Goal: Task Accomplishment & Management: Manage account settings

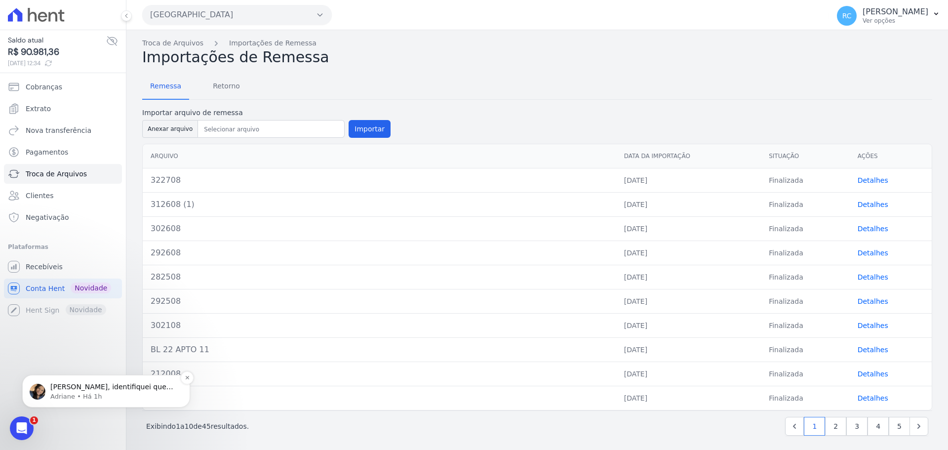
click at [79, 403] on div "Raquel, identifiquei que não consta a cobrança associada na parcela de R$111 po…" at bounding box center [106, 391] width 168 height 33
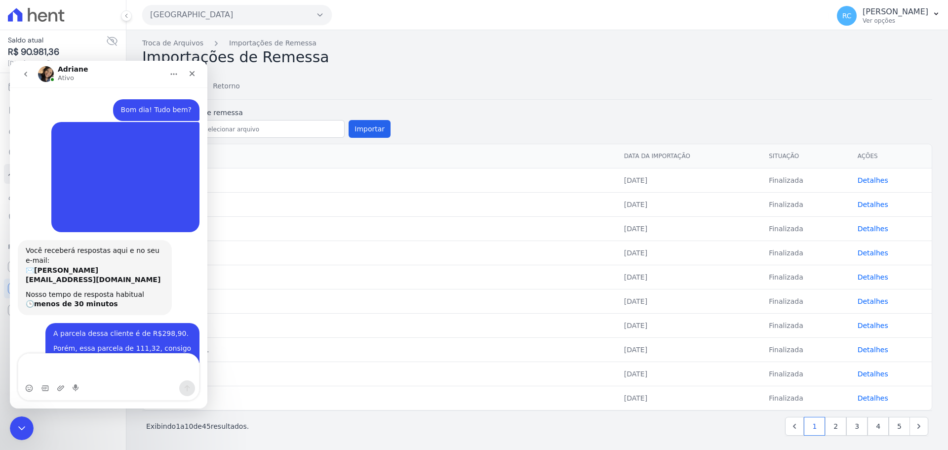
scroll to position [11, 0]
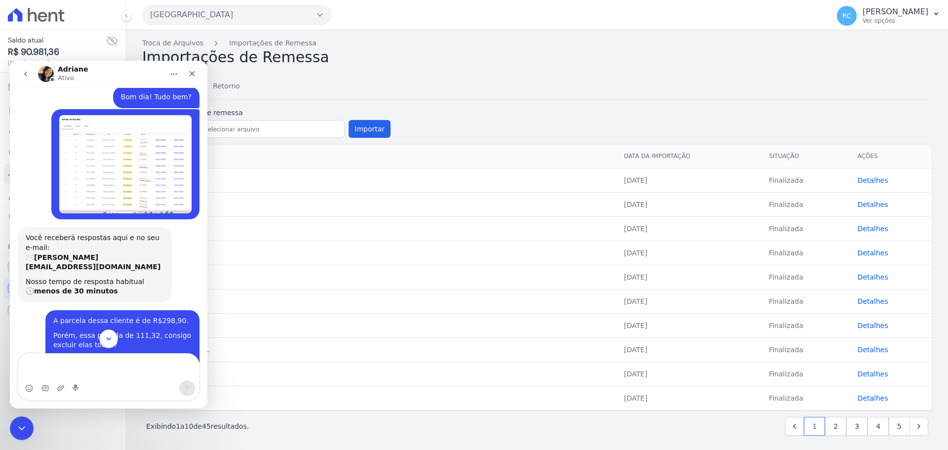
click at [107, 332] on button "Scroll to bottom" at bounding box center [108, 338] width 18 height 18
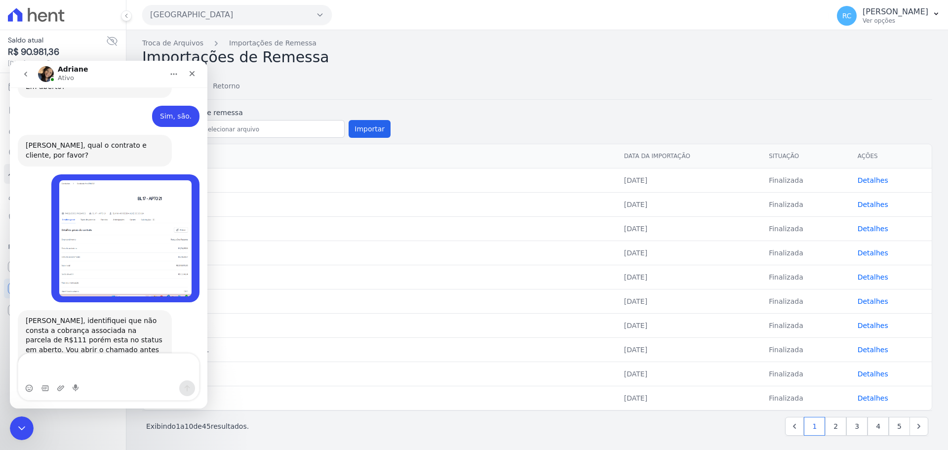
scroll to position [855, 0]
drag, startPoint x: 25, startPoint y: 425, endPoint x: 60, endPoint y: 834, distance: 410.0
click at [27, 425] on div "Fechar mensagem da Intercom" at bounding box center [20, 427] width 24 height 24
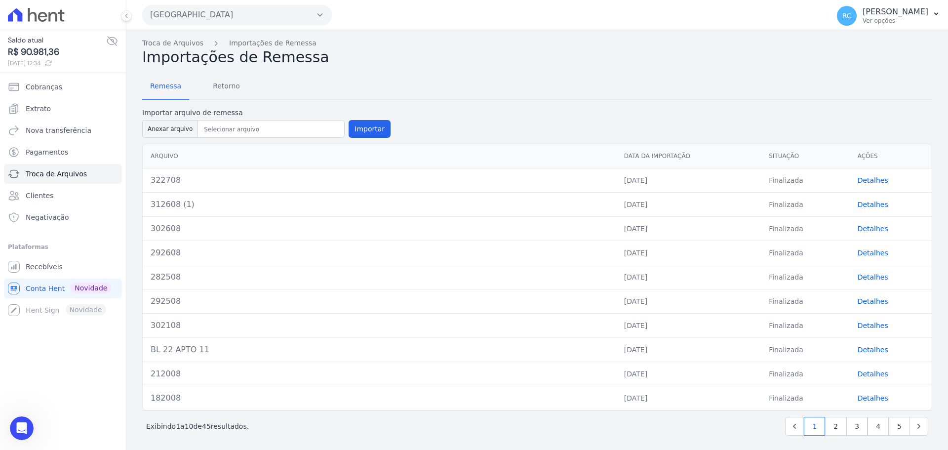
click at [254, 25] on div "Parque Dos Passaros CAVAZANI EMPREENDIMENTOS IMOBILIARIOS PARQUE DAS FLORES PAR…" at bounding box center [483, 15] width 683 height 31
click at [254, 22] on button "Parque Dos Passaros" at bounding box center [237, 15] width 190 height 20
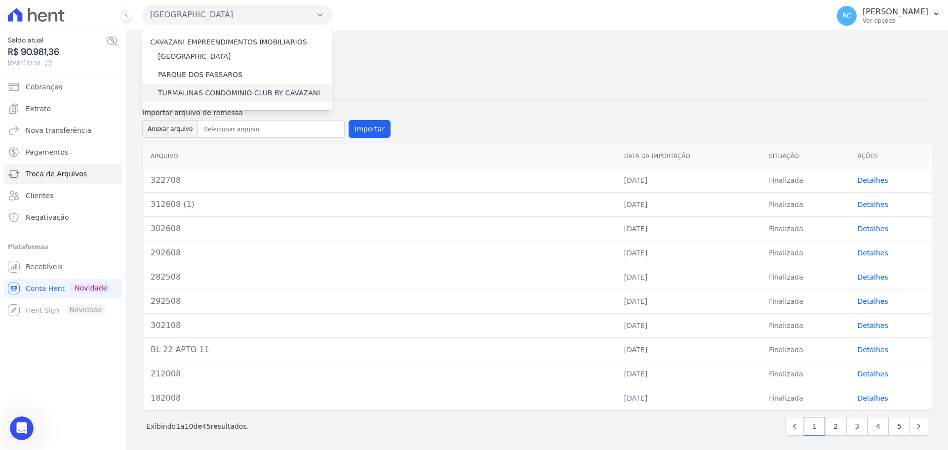
click at [212, 98] on div "TURMALINAS CONDOMINIO CLUB BY CAVAZANI" at bounding box center [237, 93] width 190 height 18
click at [213, 94] on label "TURMALINAS CONDOMINIO CLUB BY CAVAZANI" at bounding box center [239, 93] width 162 height 10
click at [0, 0] on input "TURMALINAS CONDOMINIO CLUB BY CAVAZANI" at bounding box center [0, 0] width 0 height 0
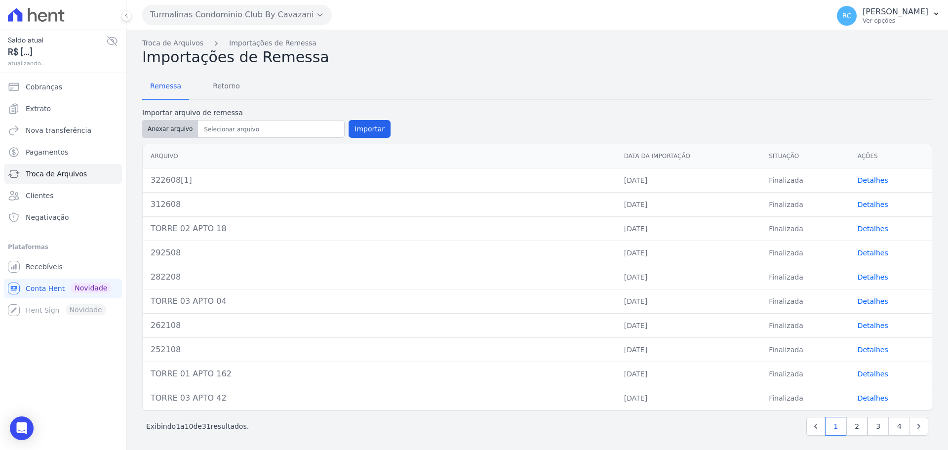
click at [166, 126] on button "Anexar arquivo" at bounding box center [170, 129] width 56 height 18
type input "332708"
click at [364, 128] on button "Importar" at bounding box center [370, 129] width 42 height 18
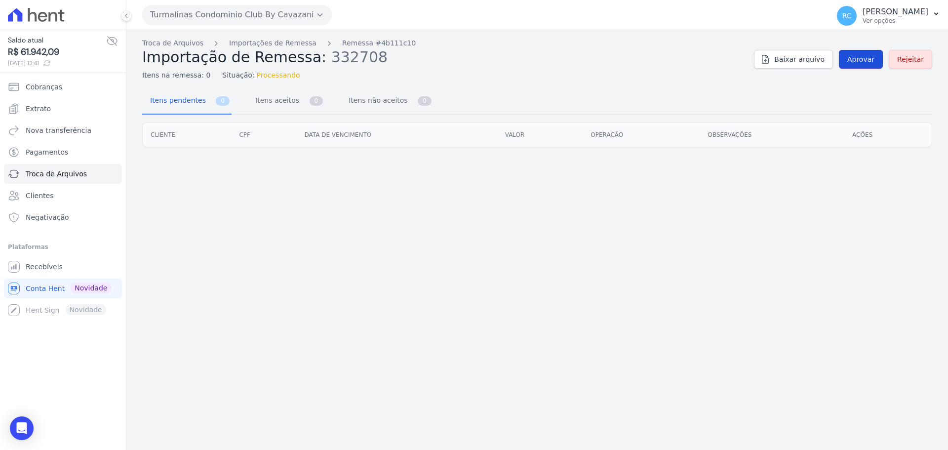
click at [867, 55] on span "Aprovar" at bounding box center [861, 59] width 27 height 10
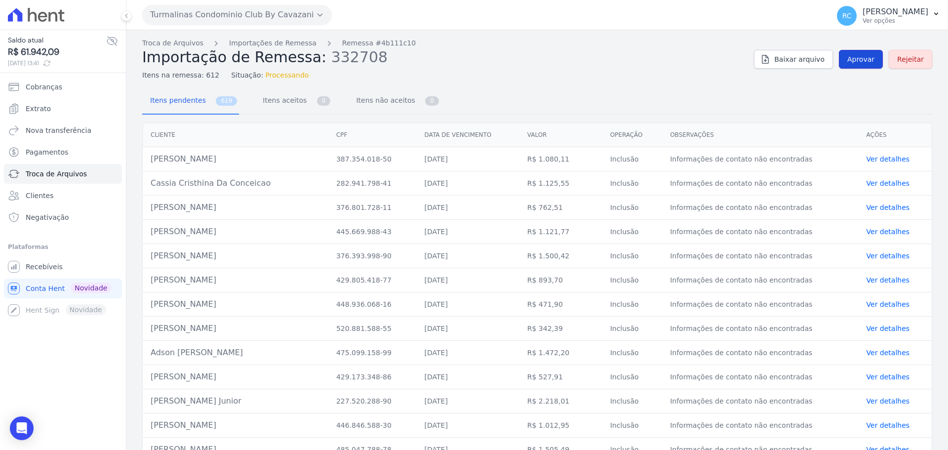
click at [867, 57] on span "Aprovar" at bounding box center [861, 59] width 27 height 10
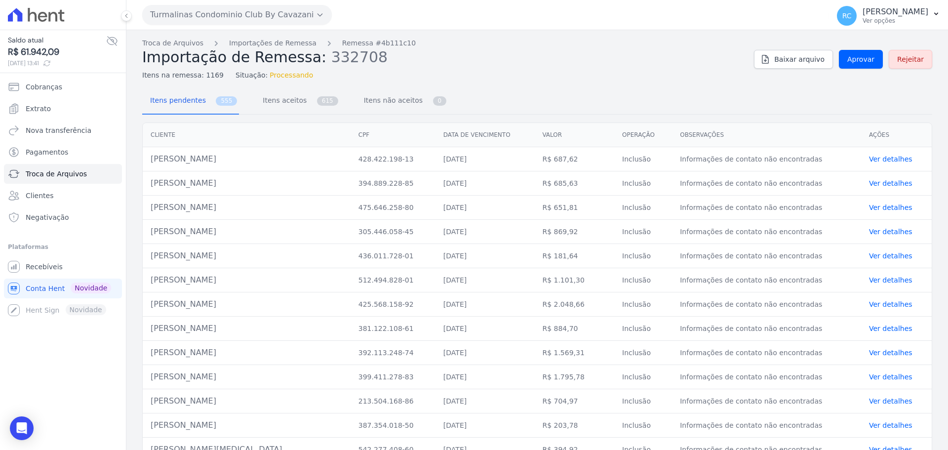
click at [605, 72] on div "Itens na remessa: 1169 Situação: Processando" at bounding box center [444, 73] width 604 height 14
click at [174, 43] on link "Troca de Arquivos" at bounding box center [172, 43] width 61 height 10
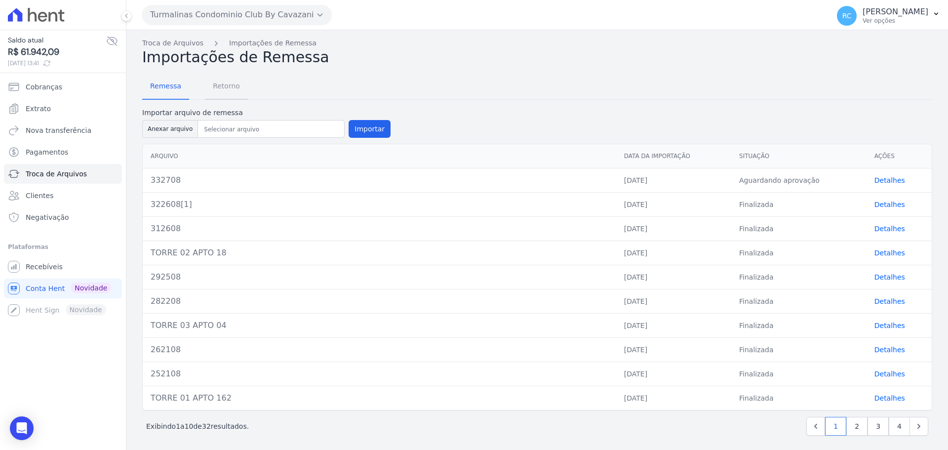
click at [229, 89] on span "Retorno" at bounding box center [226, 86] width 39 height 20
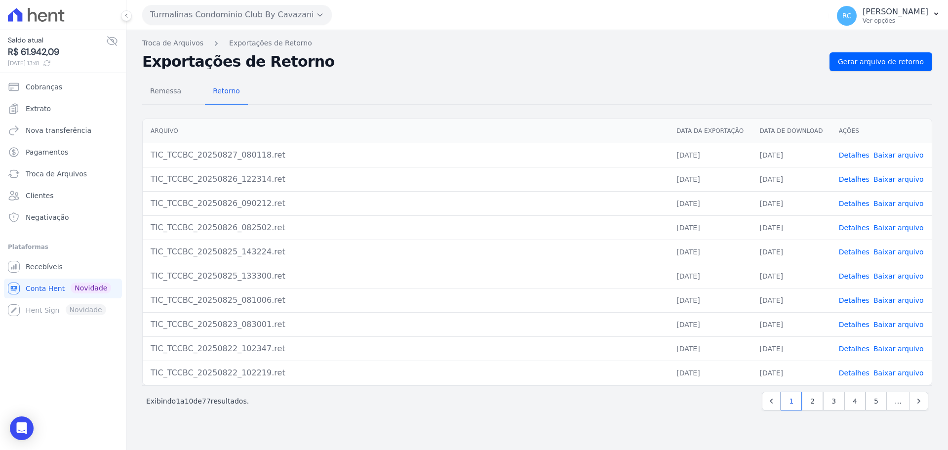
click at [218, 7] on button "Turmalinas Condominio Club By Cavazani" at bounding box center [237, 15] width 190 height 20
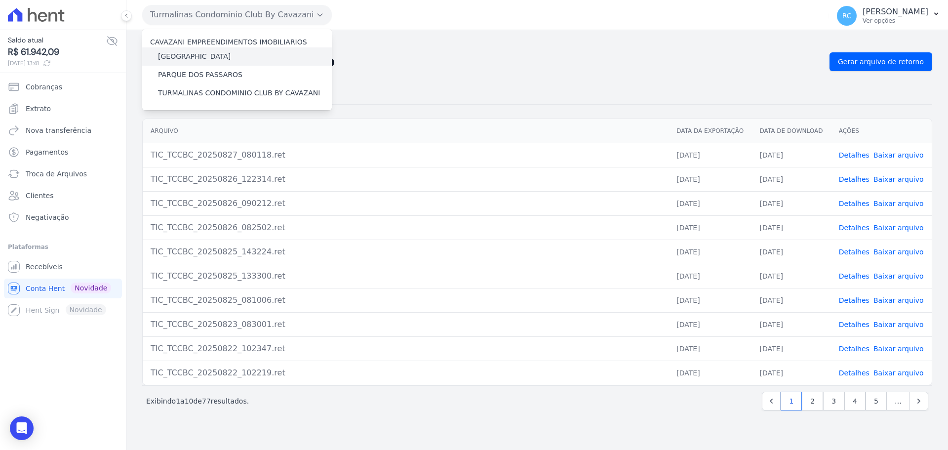
click at [203, 57] on label "[GEOGRAPHIC_DATA]" at bounding box center [194, 56] width 73 height 10
click at [0, 0] on input "[GEOGRAPHIC_DATA]" at bounding box center [0, 0] width 0 height 0
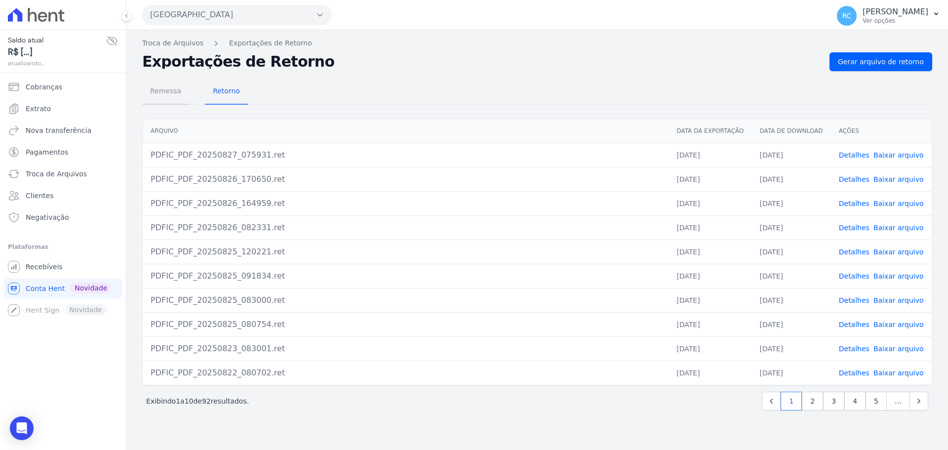
click at [174, 93] on span "Remessa" at bounding box center [165, 91] width 43 height 20
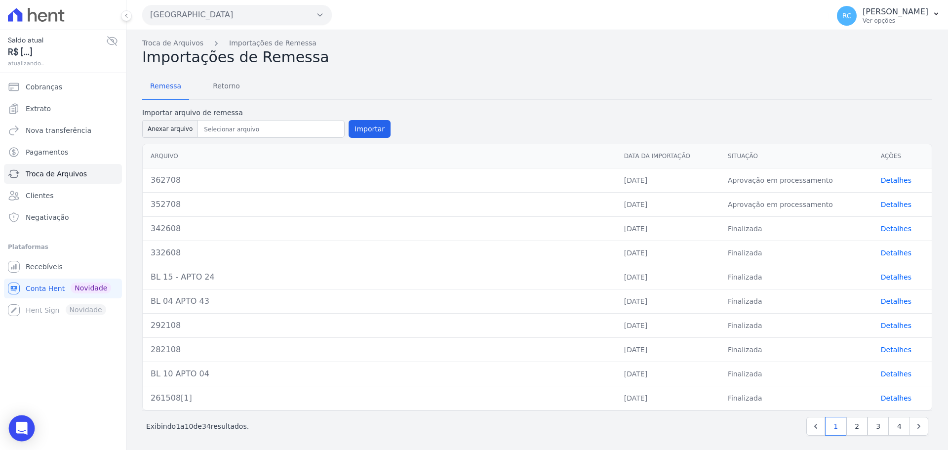
click at [31, 427] on body "Saldo atual R$ [...] atualizando... Cobranças Extrato Nova transferência Pagame…" at bounding box center [474, 225] width 948 height 450
click at [31, 425] on div "Open Intercom Messenger" at bounding box center [22, 428] width 26 height 26
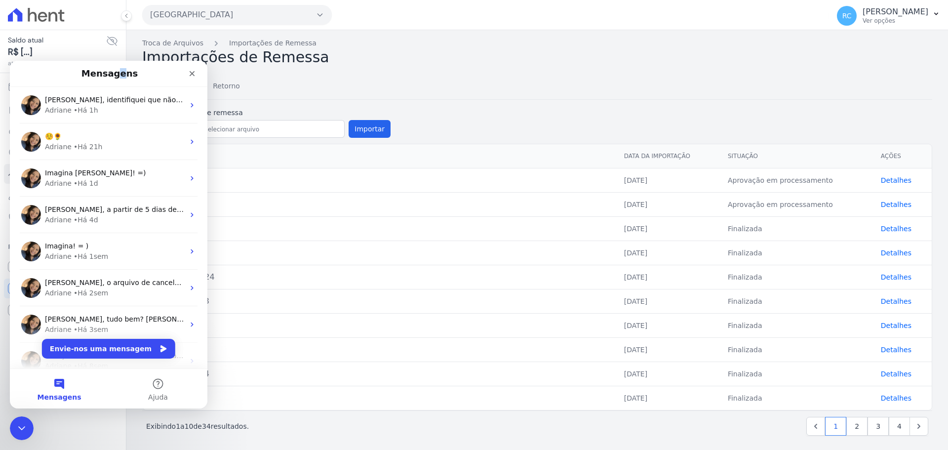
drag, startPoint x: 121, startPoint y: 86, endPoint x: 121, endPoint y: 99, distance: 13.3
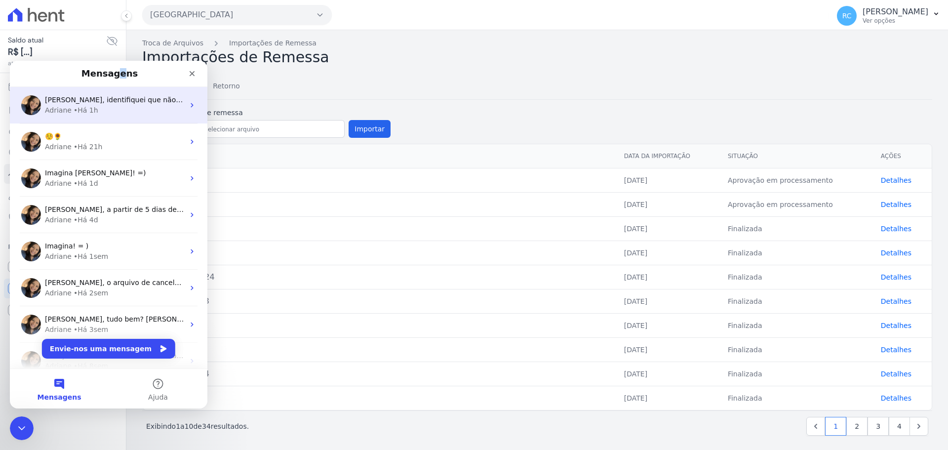
click at [122, 86] on nav "Mensagens" at bounding box center [109, 74] width 198 height 26
click at [120, 103] on span "Raquel, identifiquei que não consta a cobrança associada na parcela de R$111 po…" at bounding box center [453, 100] width 816 height 8
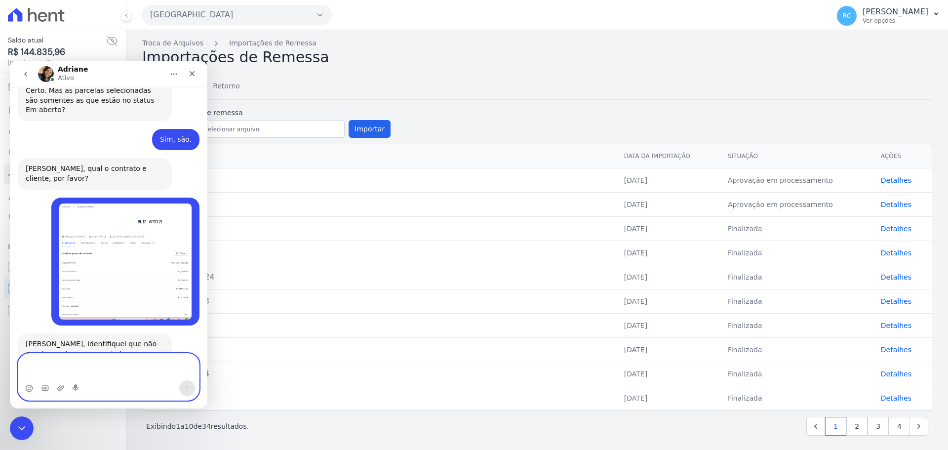
click at [113, 364] on textarea "Envie uma mensagem..." at bounding box center [108, 367] width 181 height 27
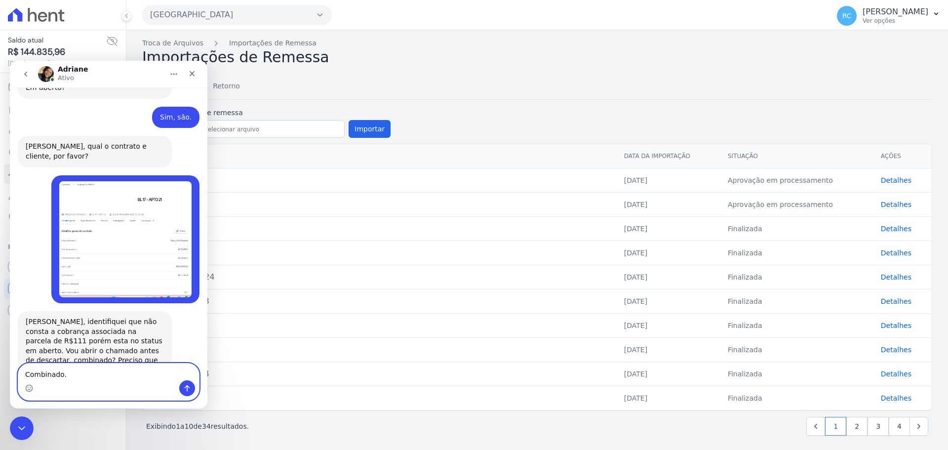
type textarea "Combinado"
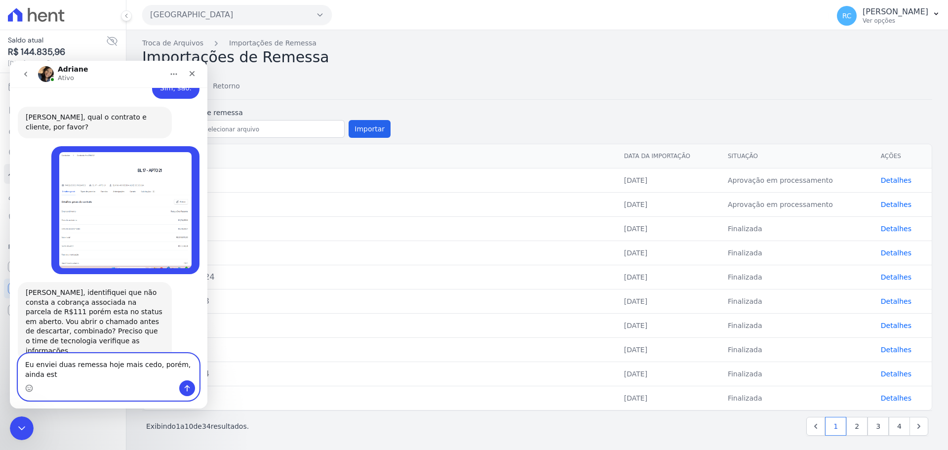
scroll to position [894, 0]
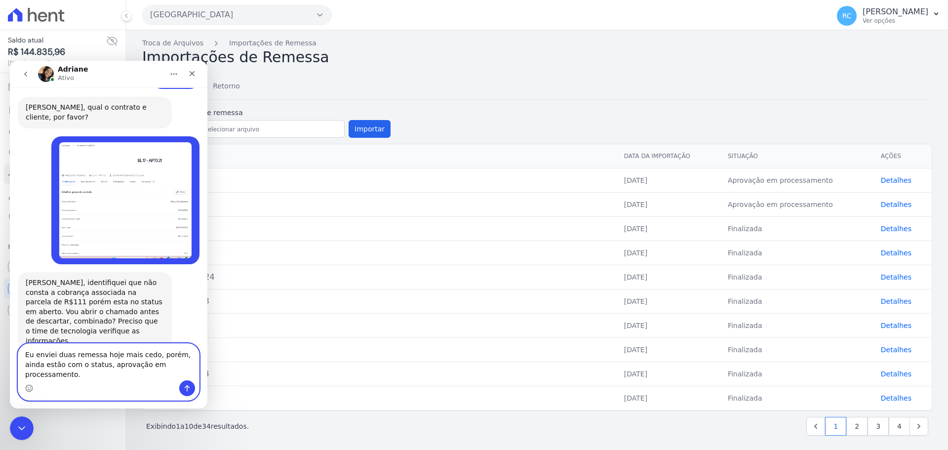
type textarea "Eu enviei duas remessa hoje mais cedo, porém, ainda estão com o status, aprovaç…"
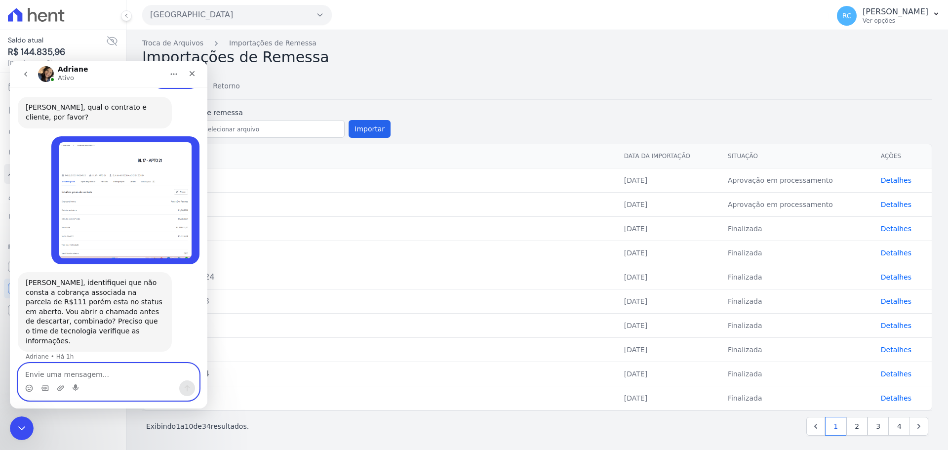
scroll to position [927, 0]
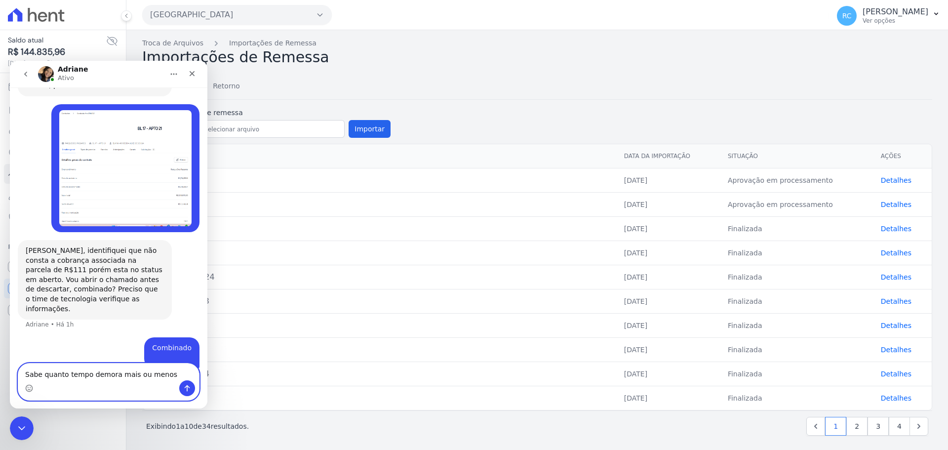
type textarea "Sabe quanto tempo demora mais ou menos?"
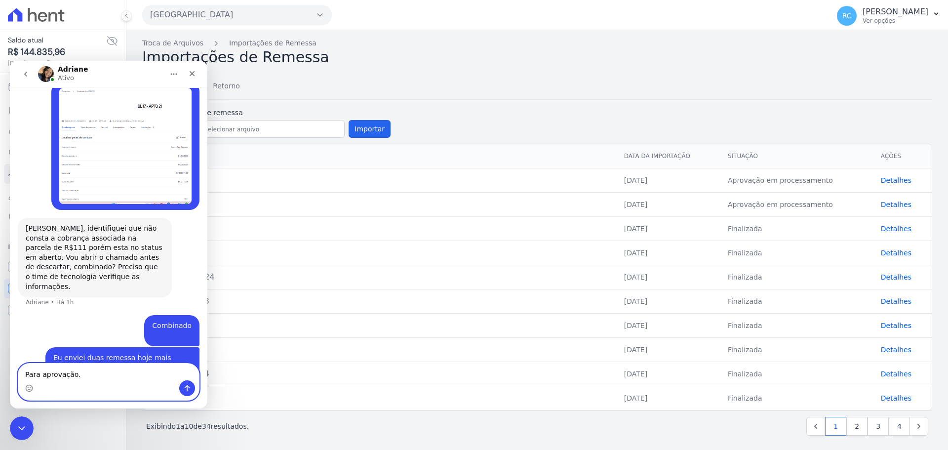
type textarea "Para aprovação."
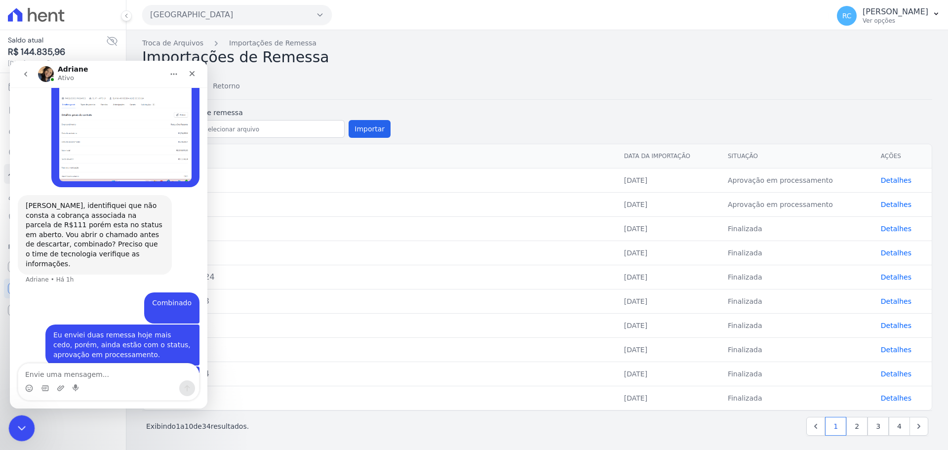
click at [18, 424] on icon "Fechar mensagem da Intercom" at bounding box center [20, 427] width 12 height 12
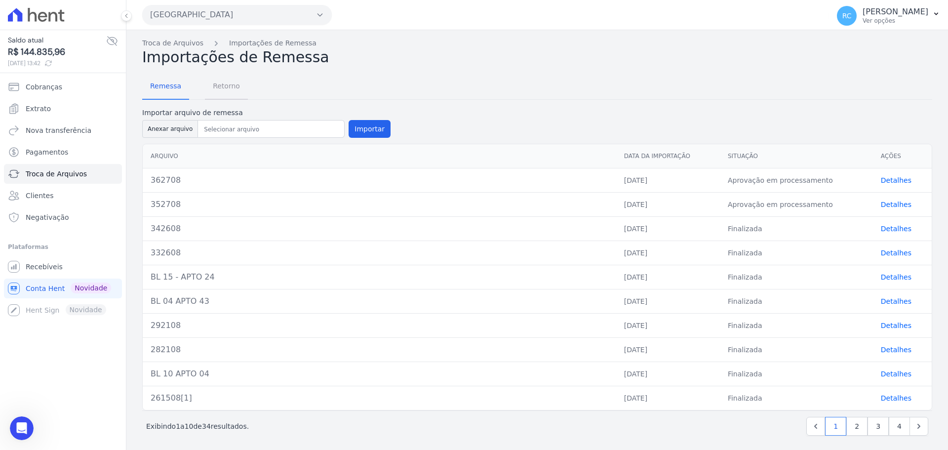
click at [229, 81] on span "Retorno" at bounding box center [226, 86] width 39 height 20
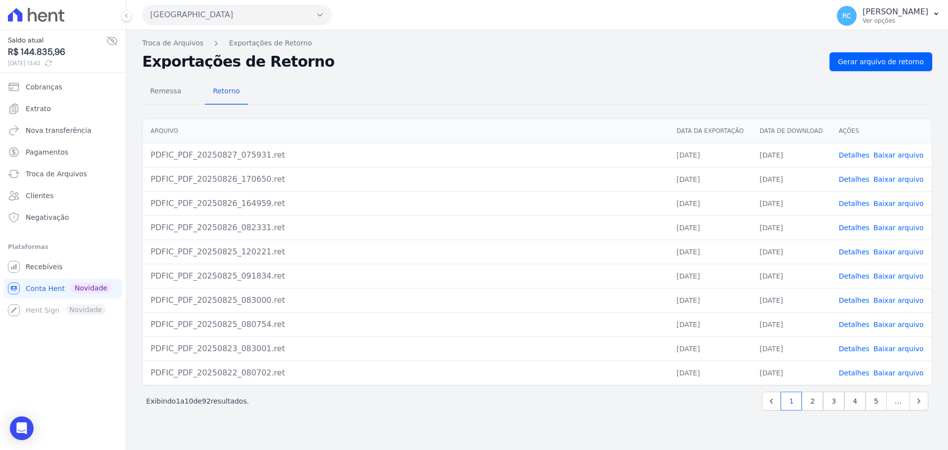
click at [887, 51] on div "Troca de Arquivos Exportações de Retorno Exportações de Retorno Gerar arquivo d…" at bounding box center [537, 240] width 822 height 420
click at [882, 61] on span "Gerar arquivo de retorno" at bounding box center [881, 62] width 86 height 10
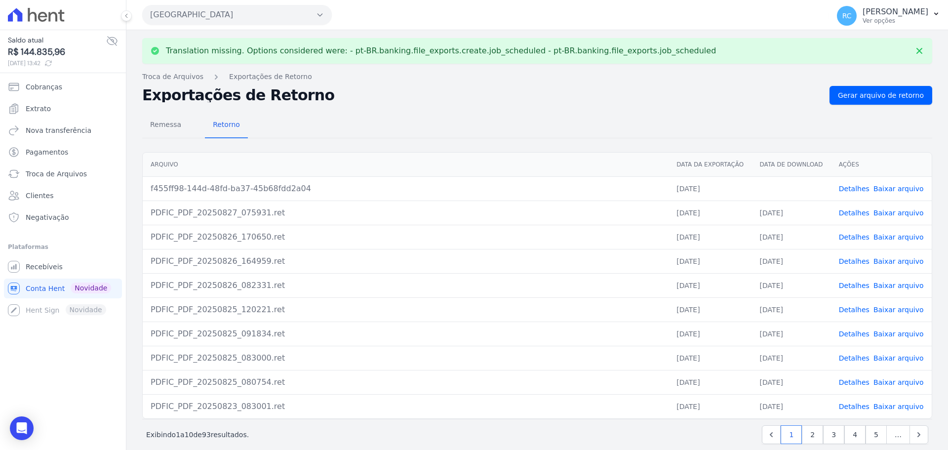
click at [896, 195] on td "Detalhes Baixar arquivo" at bounding box center [881, 188] width 101 height 24
click at [895, 190] on link "Baixar arquivo" at bounding box center [899, 189] width 50 height 8
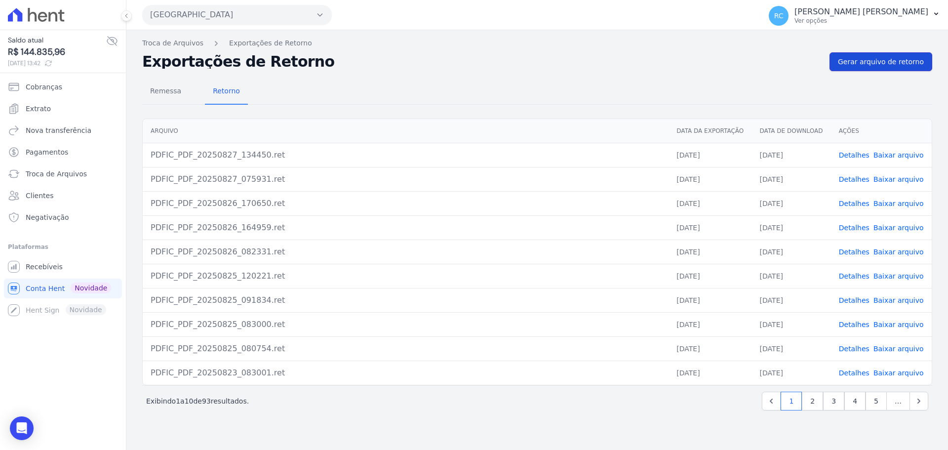
click at [883, 67] on link "Gerar arquivo de retorno" at bounding box center [881, 61] width 103 height 19
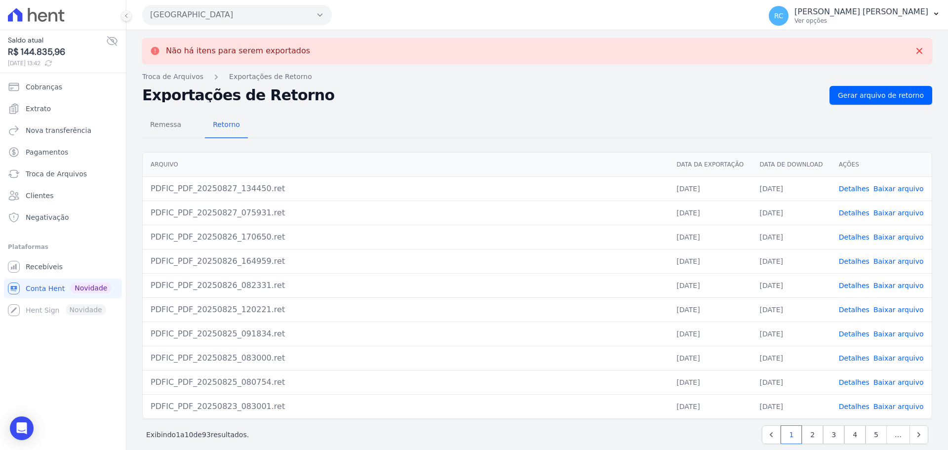
click at [846, 191] on link "Detalhes" at bounding box center [854, 189] width 31 height 8
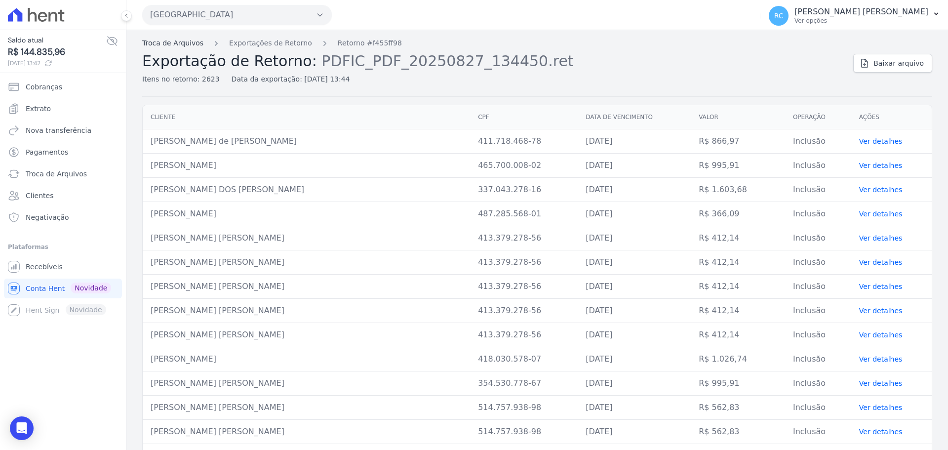
click at [168, 41] on link "Troca de Arquivos" at bounding box center [172, 43] width 61 height 10
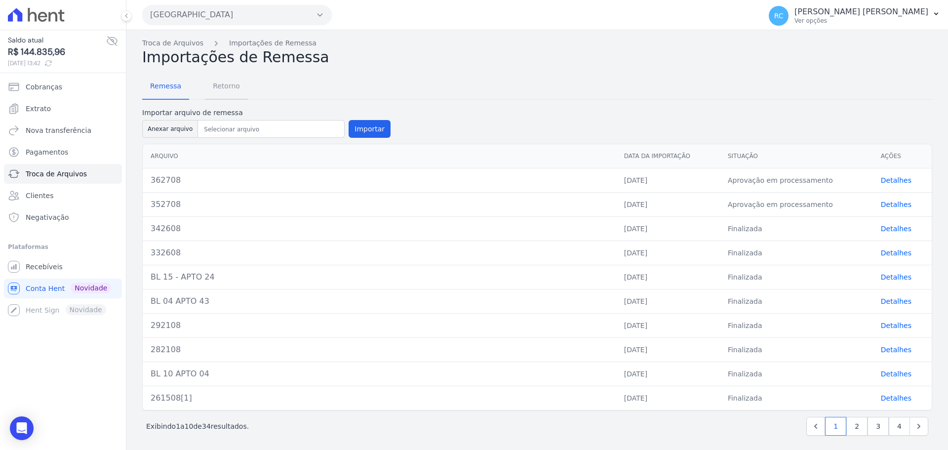
click at [228, 88] on span "Retorno" at bounding box center [226, 86] width 39 height 20
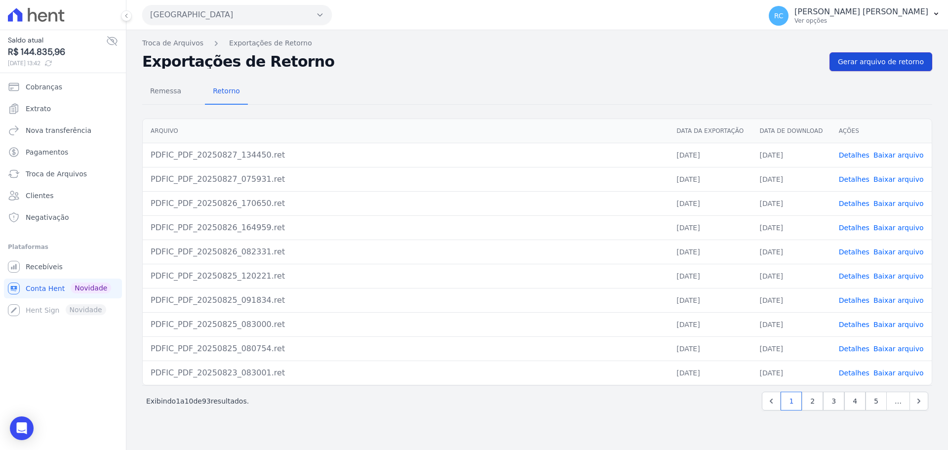
click at [898, 62] on span "Gerar arquivo de retorno" at bounding box center [881, 62] width 86 height 10
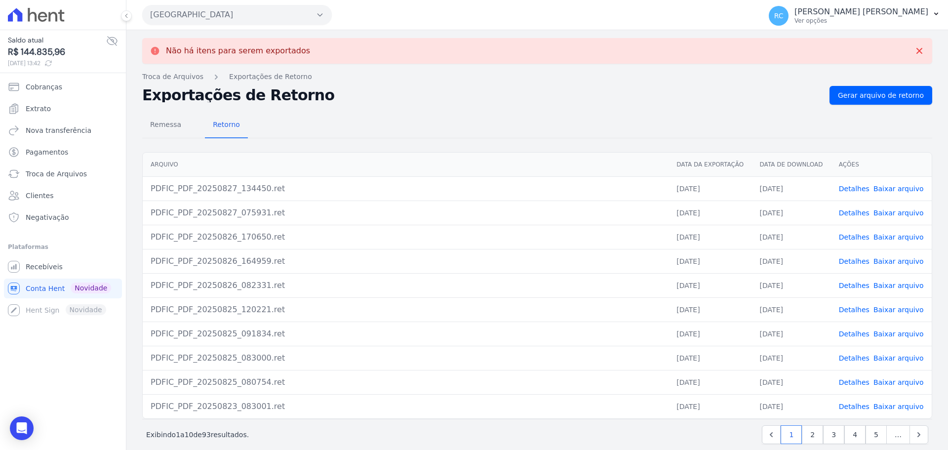
click at [892, 187] on link "Baixar arquivo" at bounding box center [899, 189] width 50 height 8
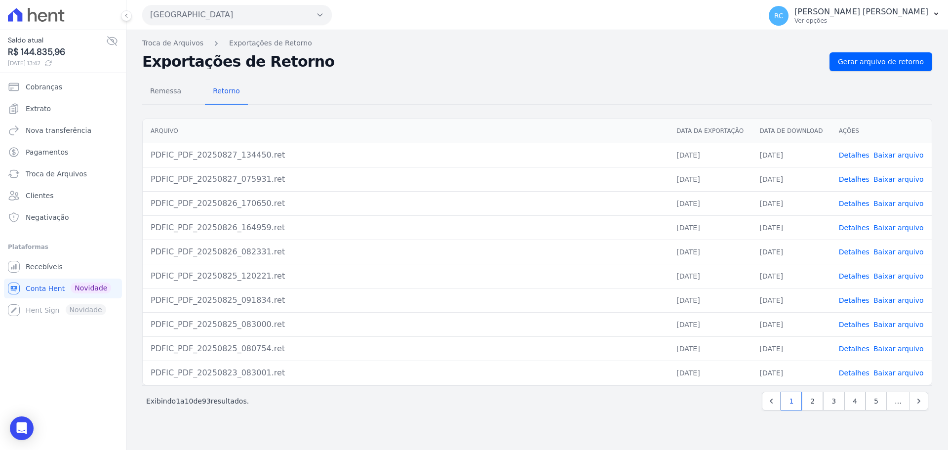
click at [558, 84] on div "Remessa Retorno" at bounding box center [537, 92] width 790 height 26
click at [339, 415] on div "Próximo › Exibindo 1 a 10 de 93 resultados. 1 2 3 4 5 …" at bounding box center [537, 400] width 790 height 31
click at [727, 414] on div "Próximo › Exibindo 1 a 10 de 93 resultados. 1 2 3 4 5 …" at bounding box center [537, 400] width 790 height 31
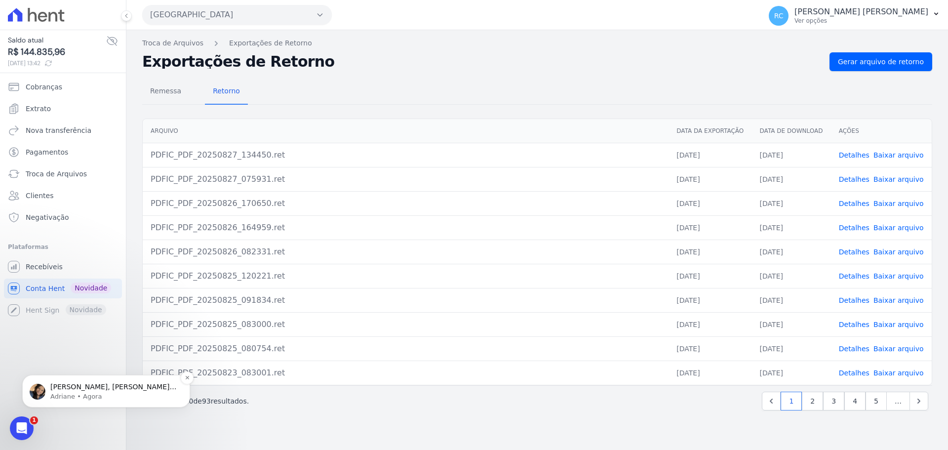
click at [98, 404] on div "Olá Raquel, Raquel, vi que algumas parcelas tiveram as cobranças geradas, porém…" at bounding box center [106, 391] width 168 height 33
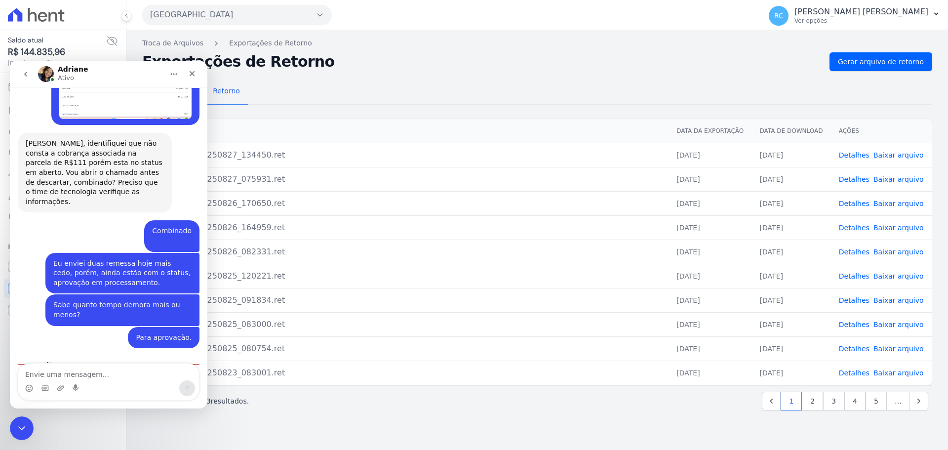
scroll to position [1056, 0]
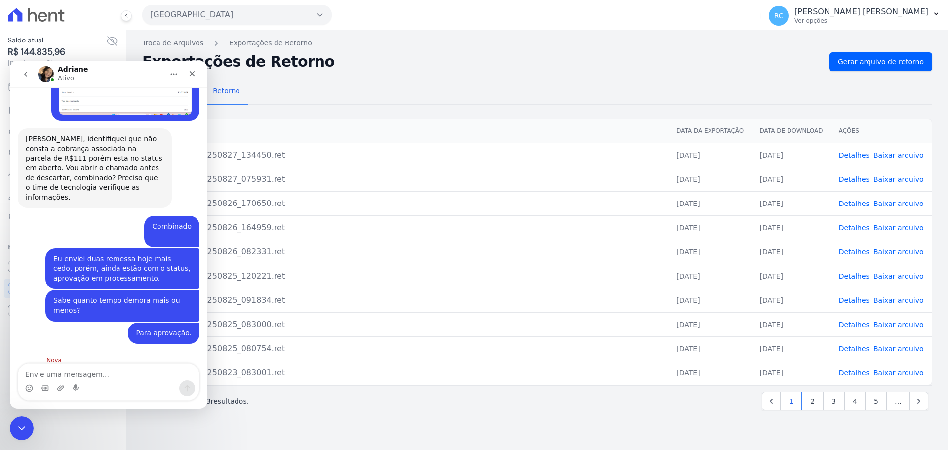
click at [107, 377] on textarea "Envie uma mensagem..." at bounding box center [108, 372] width 181 height 17
type textarea "Ta bom. Obrigada."
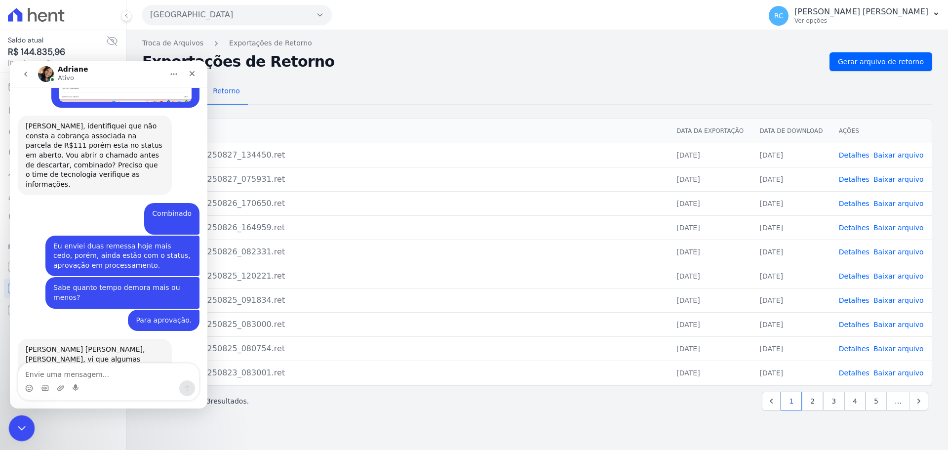
drag, startPoint x: 19, startPoint y: 433, endPoint x: 51, endPoint y: 830, distance: 398.4
click at [19, 434] on div "Fechar mensagem da Intercom" at bounding box center [20, 427] width 24 height 24
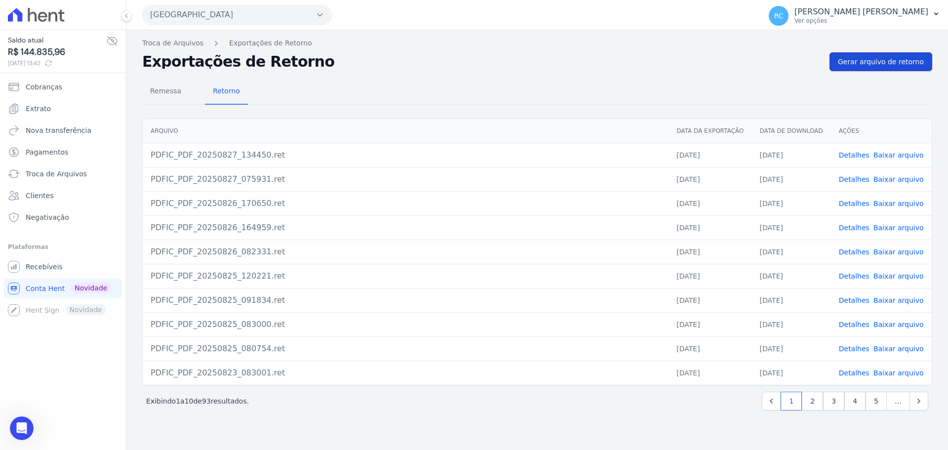
click at [871, 65] on span "Gerar arquivo de retorno" at bounding box center [881, 62] width 86 height 10
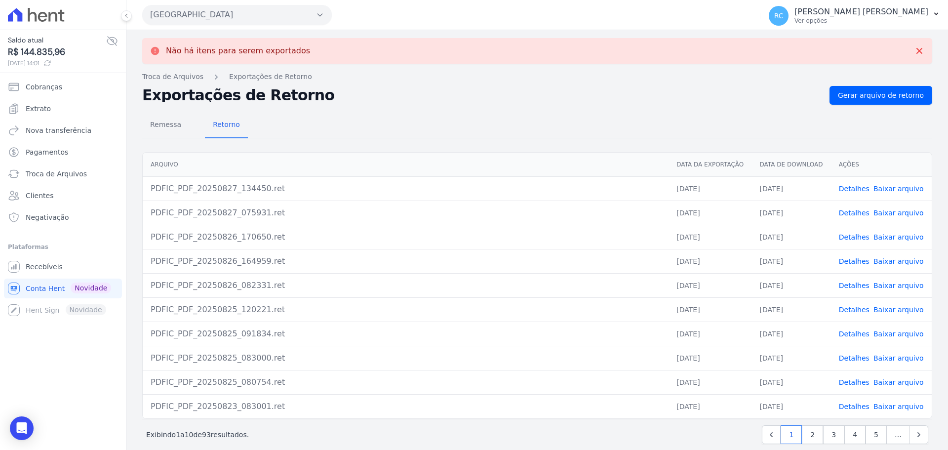
click at [295, 9] on button "Parque Das Flores" at bounding box center [237, 15] width 190 height 20
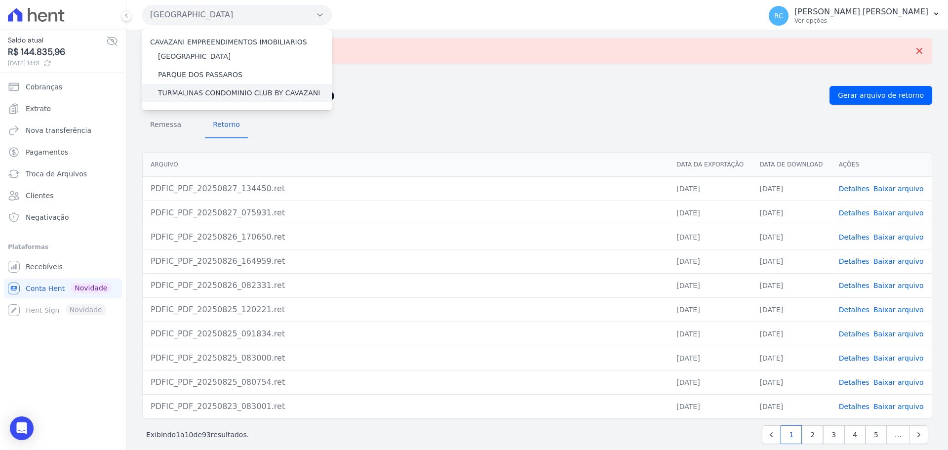
click at [220, 91] on label "TURMALINAS CONDOMINIO CLUB BY CAVAZANI" at bounding box center [239, 93] width 162 height 10
click at [0, 0] on input "TURMALINAS CONDOMINIO CLUB BY CAVAZANI" at bounding box center [0, 0] width 0 height 0
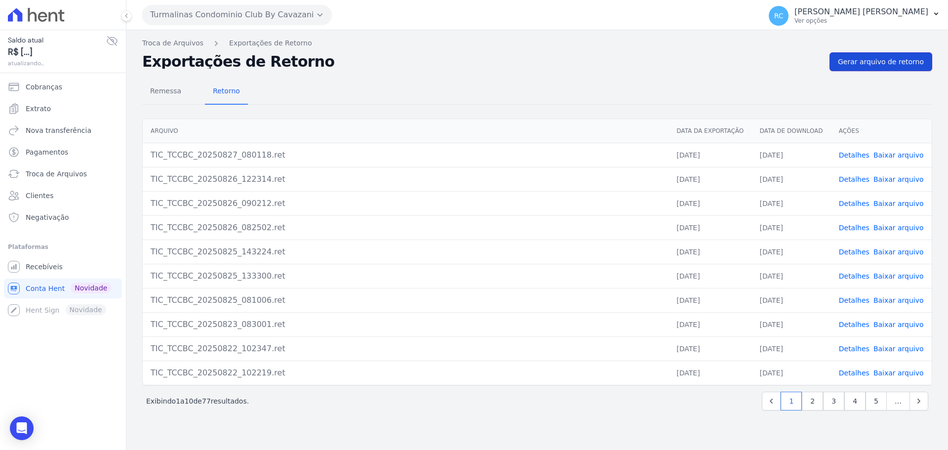
click at [873, 68] on link "Gerar arquivo de retorno" at bounding box center [881, 61] width 103 height 19
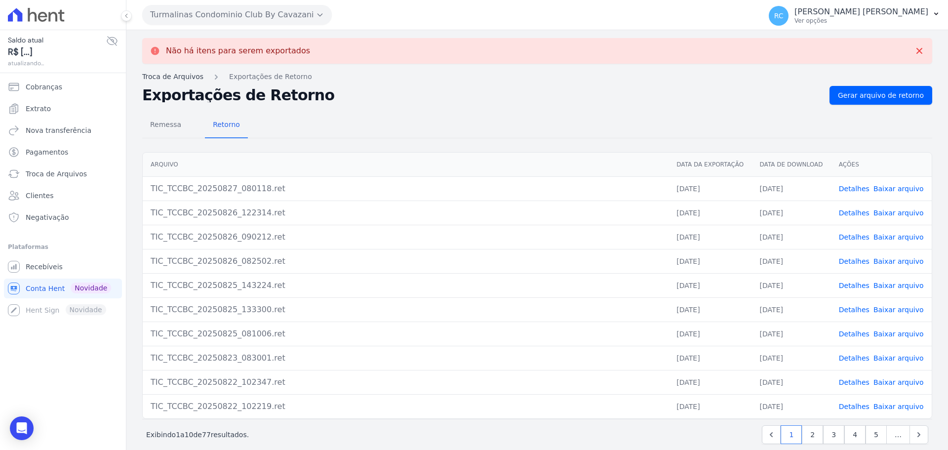
click at [171, 76] on link "Troca de Arquivos" at bounding box center [172, 77] width 61 height 10
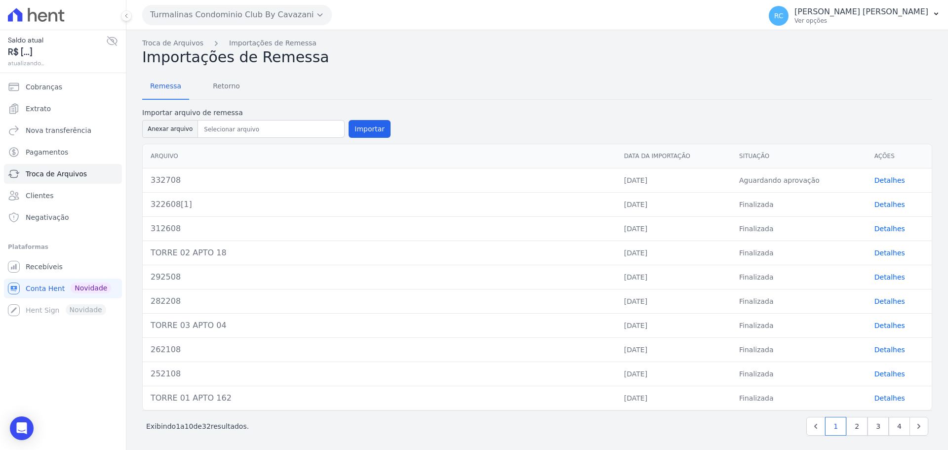
click at [882, 182] on link "Detalhes" at bounding box center [890, 180] width 31 height 8
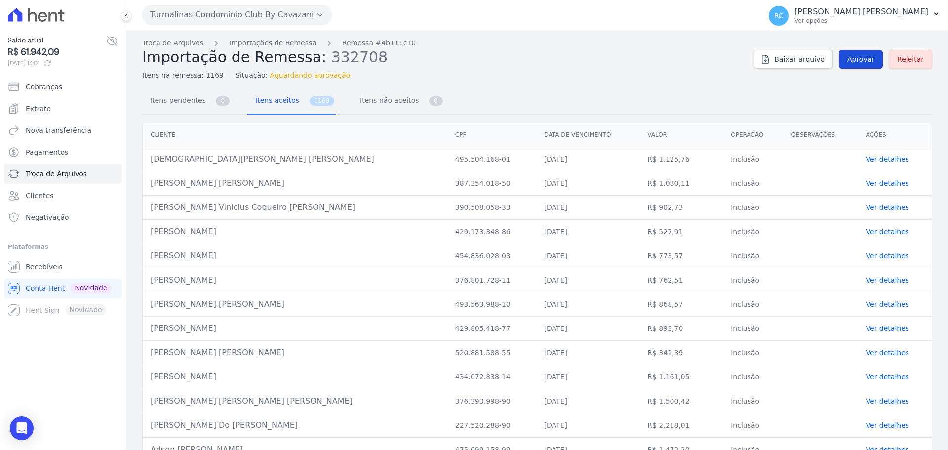
click at [858, 55] on span "Aprovar" at bounding box center [861, 59] width 27 height 10
click at [855, 63] on span "Aprovar" at bounding box center [861, 59] width 27 height 10
click at [854, 62] on span "Aprovar" at bounding box center [861, 59] width 27 height 10
click at [860, 58] on span "Aprovar" at bounding box center [861, 59] width 27 height 10
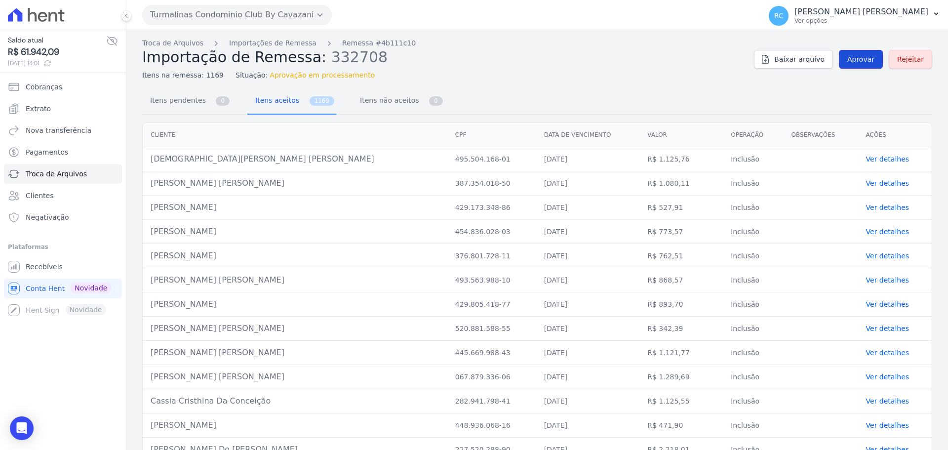
click at [860, 60] on span "Aprovar" at bounding box center [861, 59] width 27 height 10
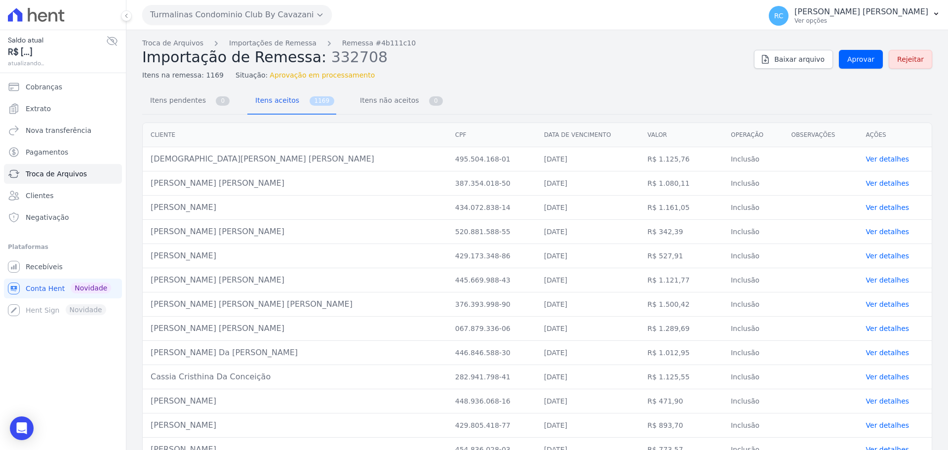
click at [190, 41] on link "Troca de Arquivos" at bounding box center [172, 43] width 61 height 10
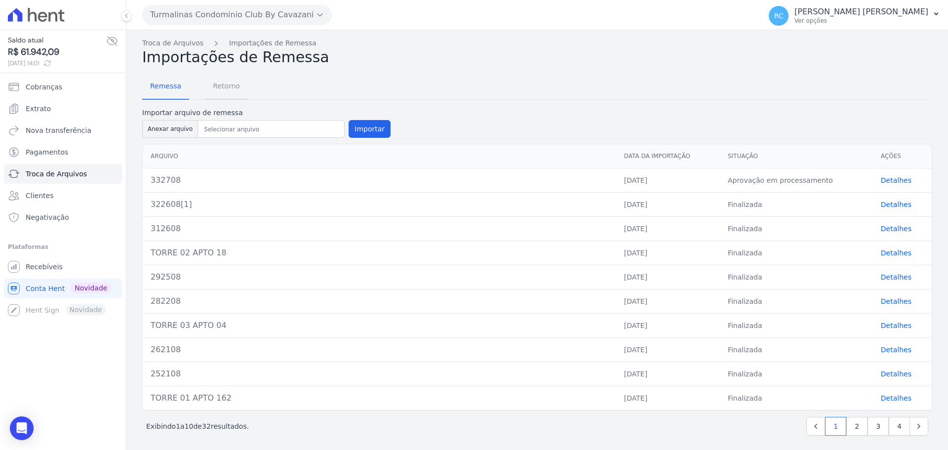
click at [232, 79] on span "Retorno" at bounding box center [226, 86] width 39 height 20
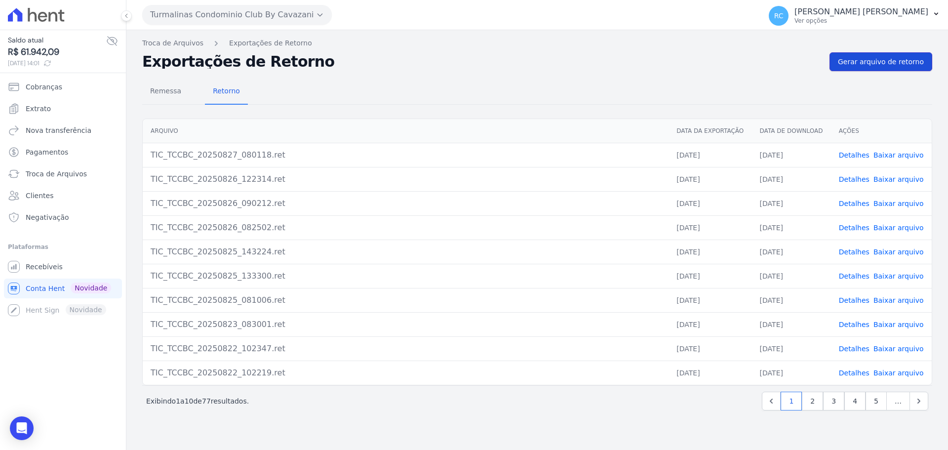
click at [888, 70] on link "Gerar arquivo de retorno" at bounding box center [881, 61] width 103 height 19
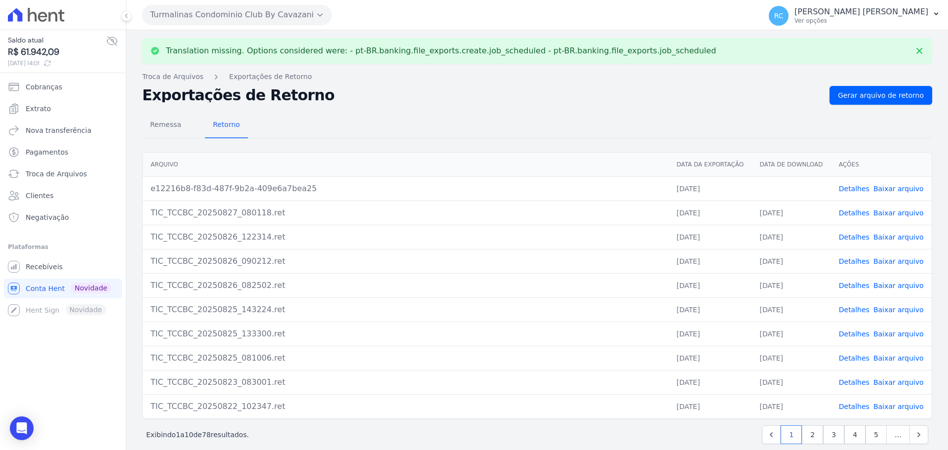
click at [891, 190] on link "Baixar arquivo" at bounding box center [899, 189] width 50 height 8
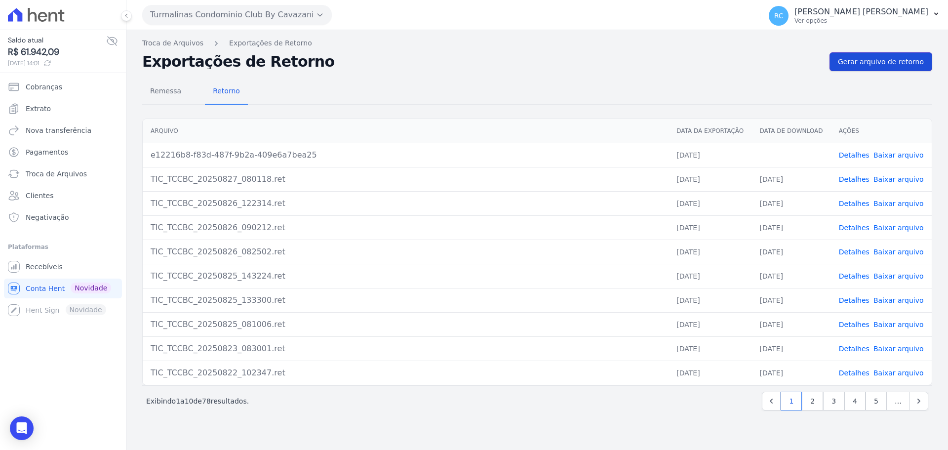
click at [896, 58] on span "Gerar arquivo de retorno" at bounding box center [881, 62] width 86 height 10
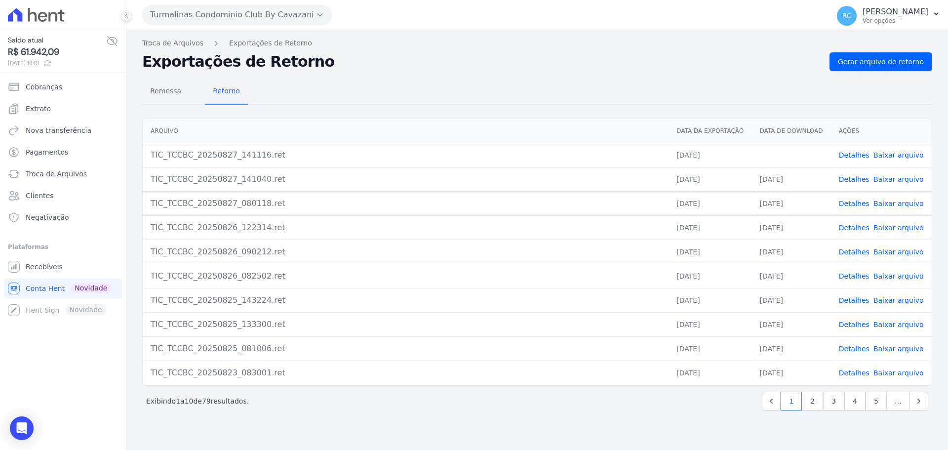
click at [910, 152] on link "Baixar arquivo" at bounding box center [899, 155] width 50 height 8
drag, startPoint x: 892, startPoint y: 51, endPoint x: 893, endPoint y: 70, distance: 19.3
click at [892, 52] on div "Troca de Arquivos Exportações de Retorno Exportações de Retorno Gerar arquivo d…" at bounding box center [537, 240] width 822 height 420
click at [893, 70] on link "Gerar arquivo de retorno" at bounding box center [881, 61] width 103 height 19
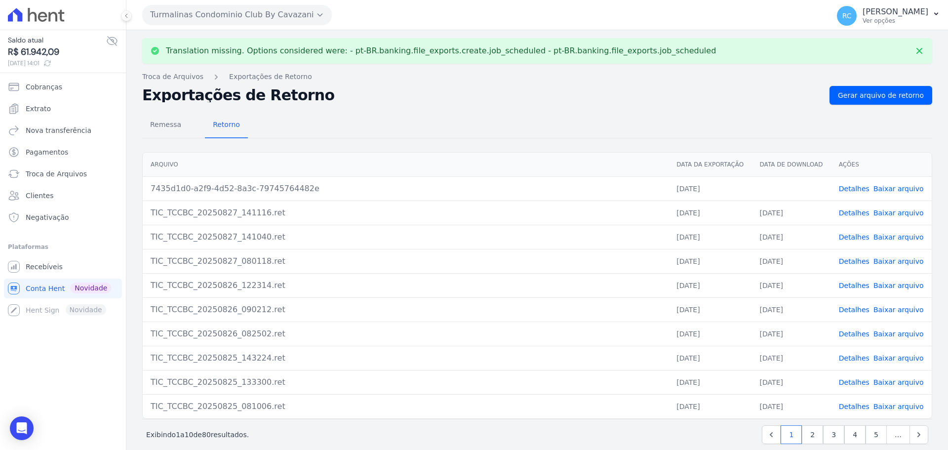
click at [898, 188] on link "Baixar arquivo" at bounding box center [899, 189] width 50 height 8
click at [48, 277] on ul "Você não possui Hent Sign ativado. Para saber mais, fale com a equipe Hent. Rec…" at bounding box center [63, 288] width 118 height 63
click at [53, 269] on span "Recebíveis" at bounding box center [44, 267] width 37 height 10
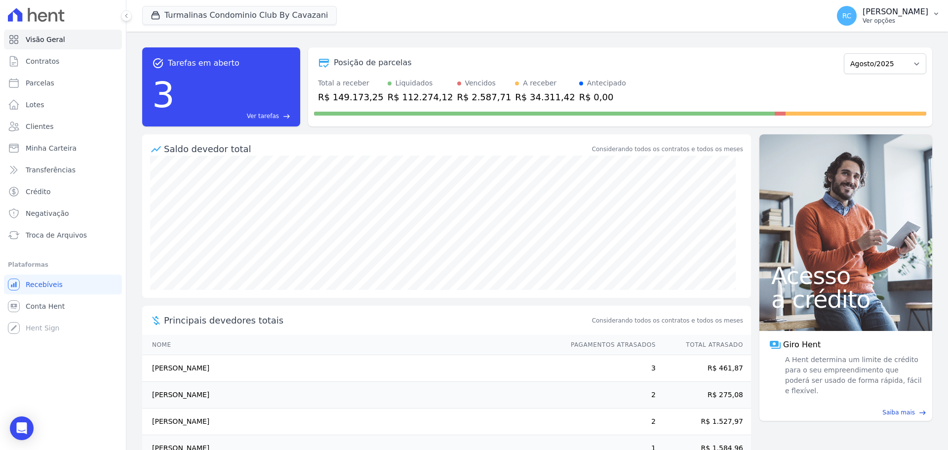
click at [895, 16] on p "[PERSON_NAME]" at bounding box center [896, 12] width 66 height 10
click at [864, 47] on link "Perfil do empreendimento" at bounding box center [885, 43] width 126 height 18
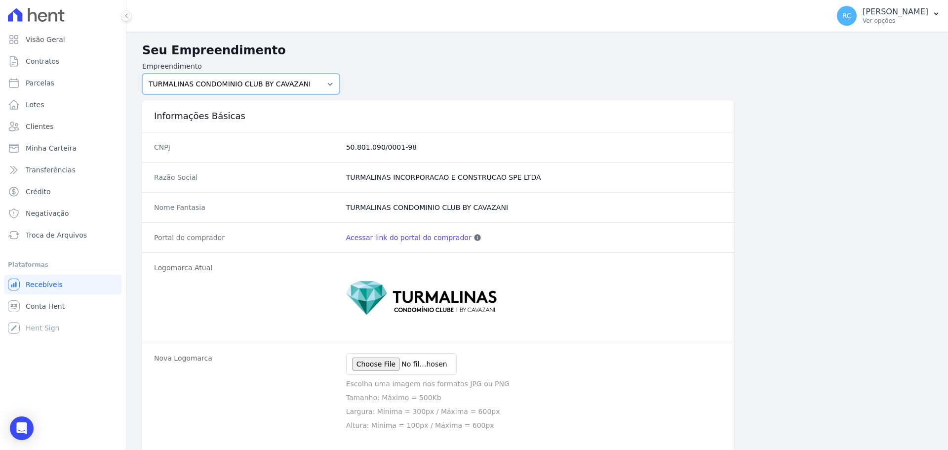
click at [283, 90] on select "PARQUE DAS FLORES PARQUE DOS PASSAROS TURMALINAS CONDOMINIO CLUB BY CAVAZANI" at bounding box center [241, 84] width 198 height 21
select select "7c6dbd88-c992-4e1b-a35d-d12916fde016"
click at [142, 74] on select "PARQUE DAS FLORES PARQUE DOS PASSAROS TURMALINAS CONDOMINIO CLUB BY CAVAZANI" at bounding box center [241, 84] width 198 height 21
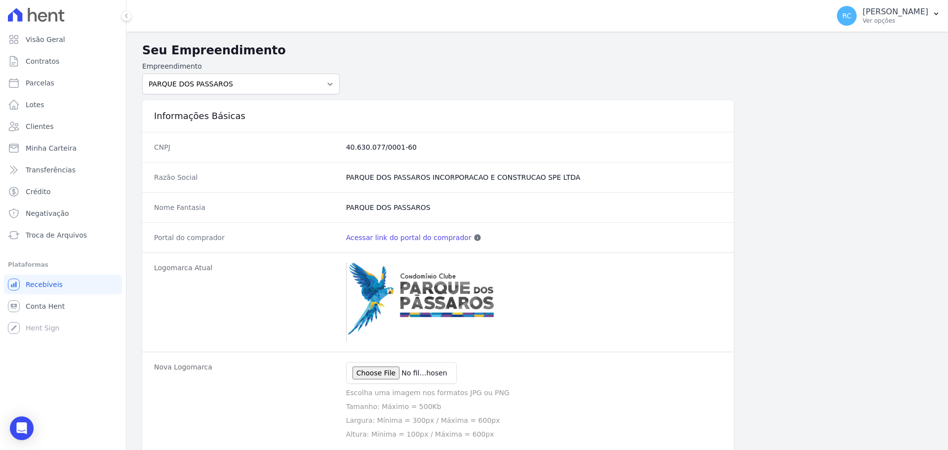
click at [435, 239] on link "Acessar link do portal do comprador" at bounding box center [408, 238] width 125 height 10
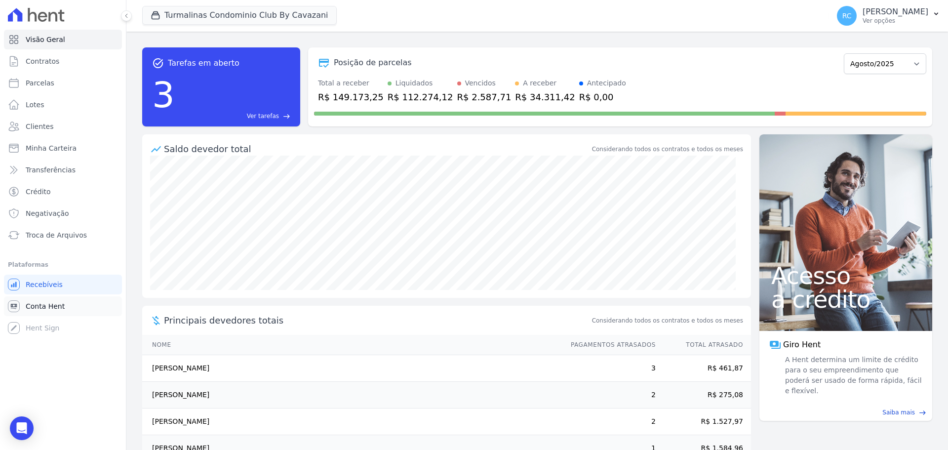
click at [50, 307] on span "Conta Hent" at bounding box center [45, 306] width 39 height 10
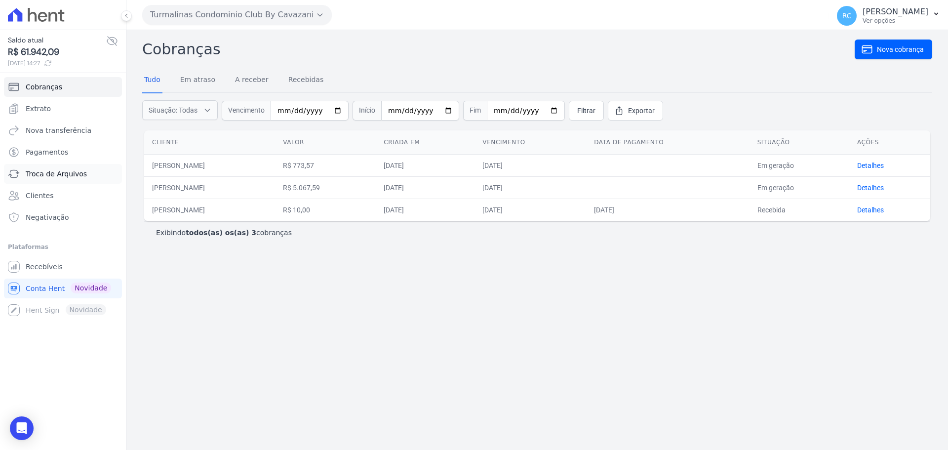
click at [52, 173] on span "Troca de Arquivos" at bounding box center [56, 174] width 61 height 10
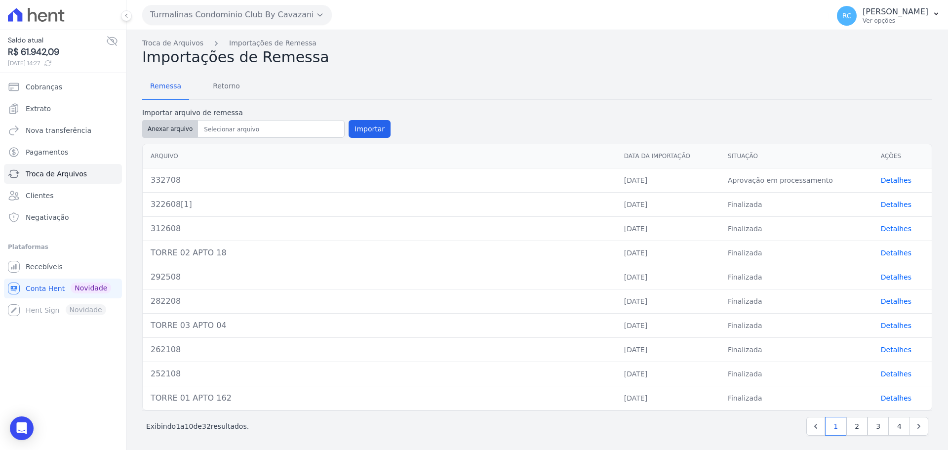
click at [166, 131] on button "Anexar arquivo" at bounding box center [170, 129] width 56 height 18
type input "TORRE 02 APTO 17"
click at [372, 128] on button "Importar" at bounding box center [370, 129] width 42 height 18
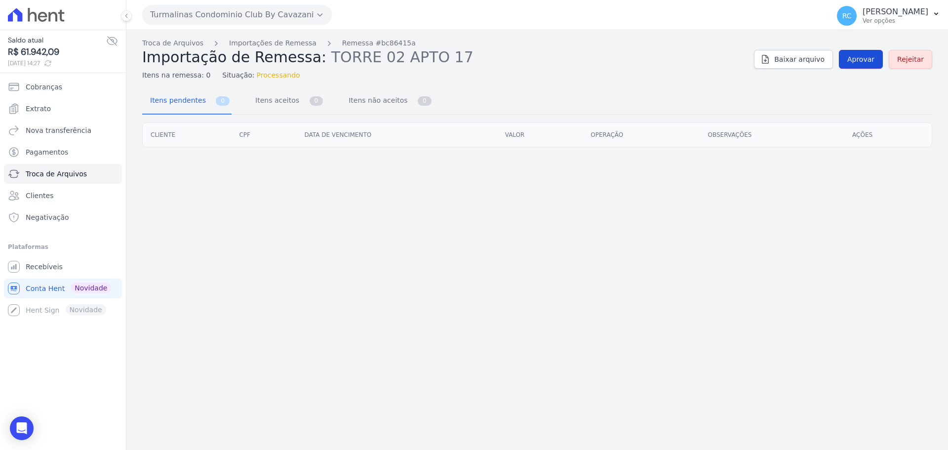
click at [857, 53] on link "Aprovar" at bounding box center [861, 59] width 44 height 19
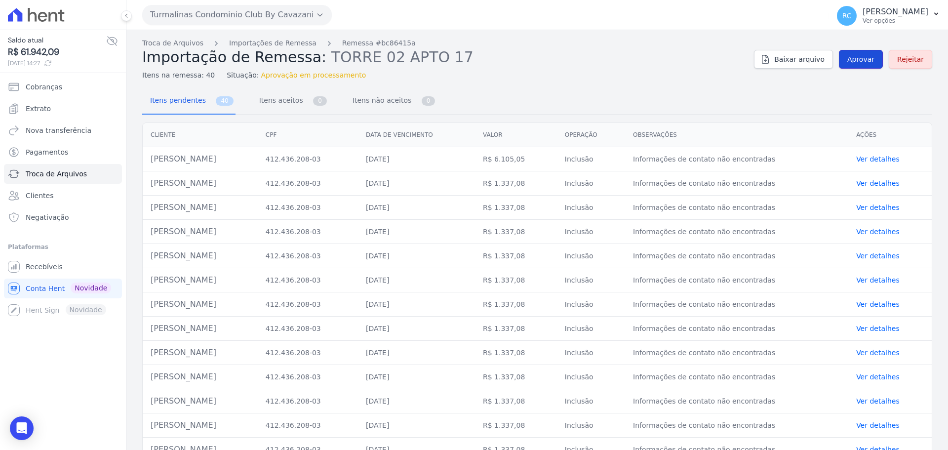
click at [854, 62] on span "Aprovar" at bounding box center [861, 59] width 27 height 10
click at [853, 66] on link "Aprovar" at bounding box center [861, 59] width 44 height 19
drag, startPoint x: 244, startPoint y: 164, endPoint x: 151, endPoint y: 164, distance: 92.9
click at [151, 164] on td "Larissa Cristina Pimenta Sales" at bounding box center [200, 159] width 115 height 24
copy td "Larissa Cristina Pimenta Sal"
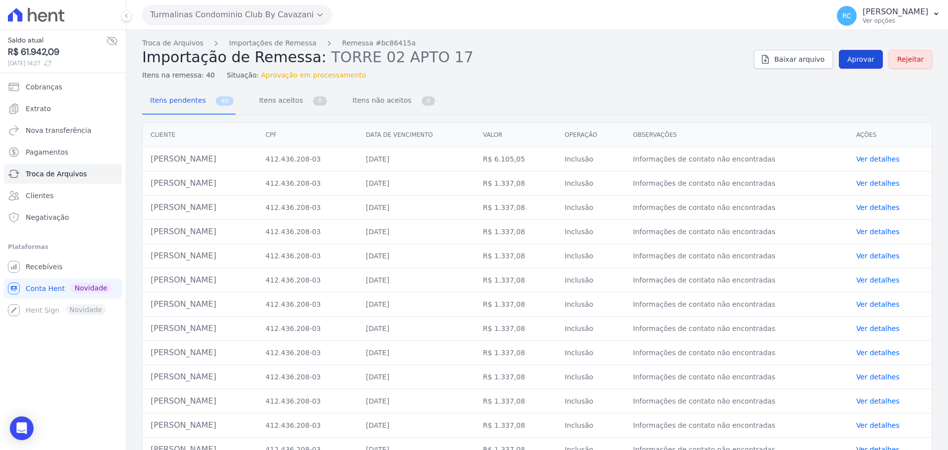
click at [853, 66] on link "Aprovar" at bounding box center [861, 59] width 44 height 19
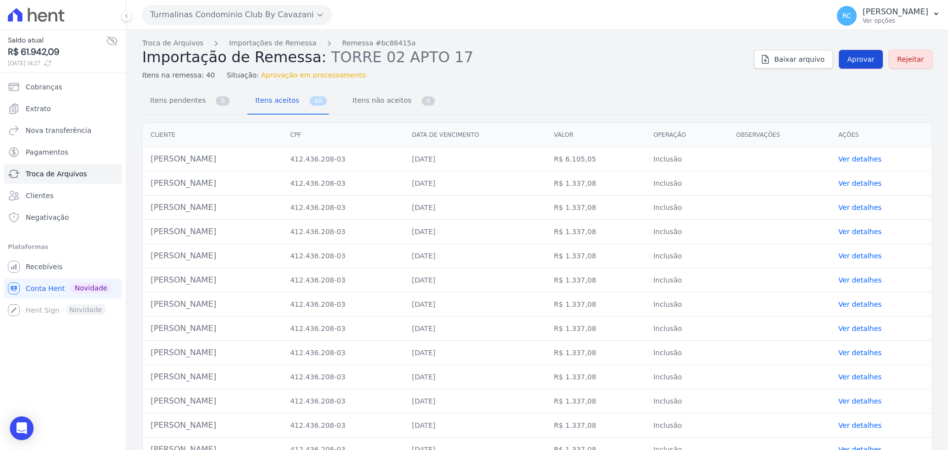
click at [864, 56] on span "Aprovar" at bounding box center [861, 59] width 27 height 10
drag, startPoint x: 248, startPoint y: 156, endPoint x: 145, endPoint y: 162, distance: 102.9
click at [145, 162] on td "Larissa Cristina Pimenta Sales" at bounding box center [213, 159] width 140 height 24
copy td "Larissa Cristina Pimenta Sale"
click at [854, 70] on div "Troca de Arquivos Importações de Remessa Remessa #bc86415a Importação de Remess…" at bounding box center [537, 59] width 790 height 42
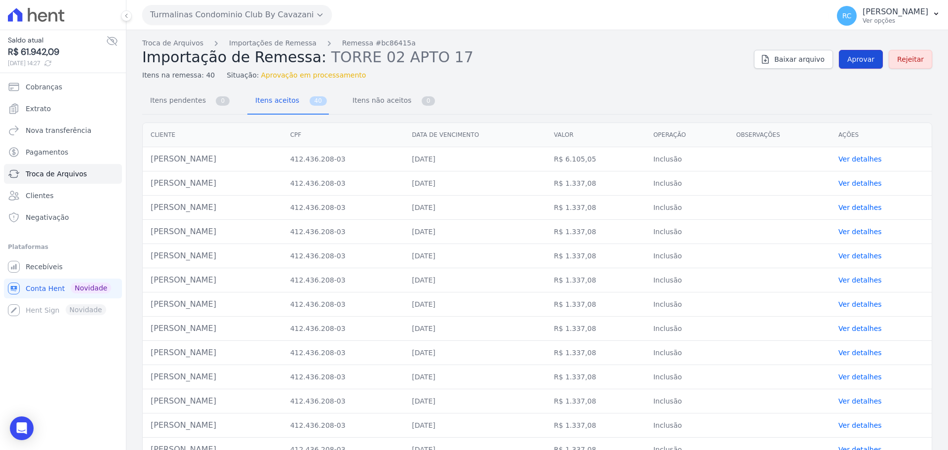
click at [855, 66] on link "Aprovar" at bounding box center [861, 59] width 44 height 19
click at [862, 68] on link "Aprovar" at bounding box center [861, 59] width 44 height 19
click at [852, 61] on span "Aprovar" at bounding box center [861, 59] width 27 height 10
click at [845, 65] on link "Aprovar" at bounding box center [861, 59] width 44 height 19
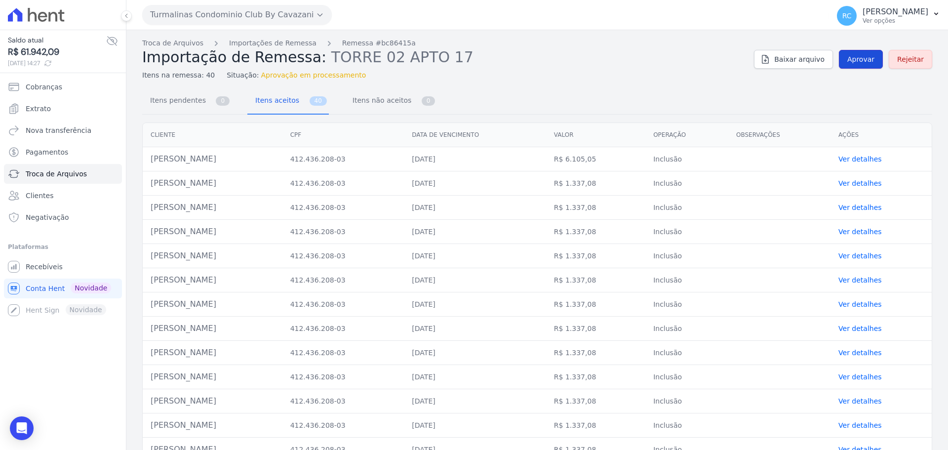
click at [849, 61] on span "Aprovar" at bounding box center [861, 59] width 27 height 10
click at [183, 42] on link "Troca de Arquivos" at bounding box center [172, 43] width 61 height 10
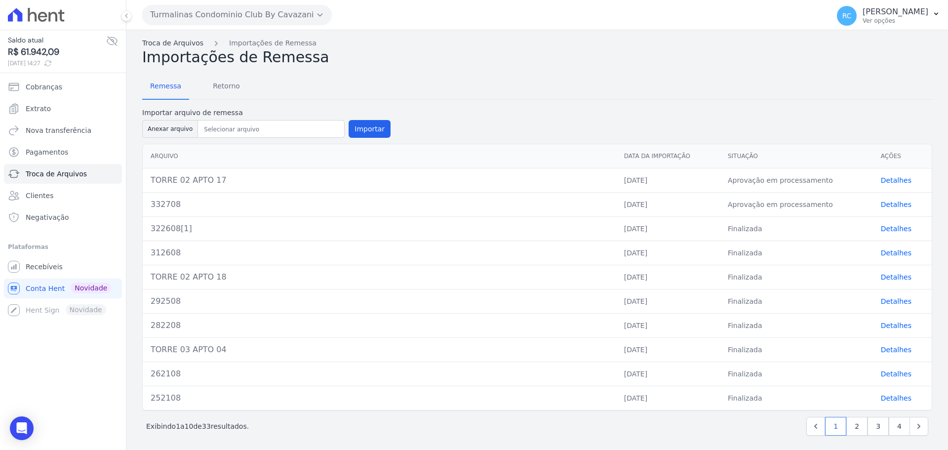
click at [174, 42] on link "Troca de Arquivos" at bounding box center [172, 43] width 61 height 10
click at [218, 88] on span "Retorno" at bounding box center [226, 86] width 39 height 20
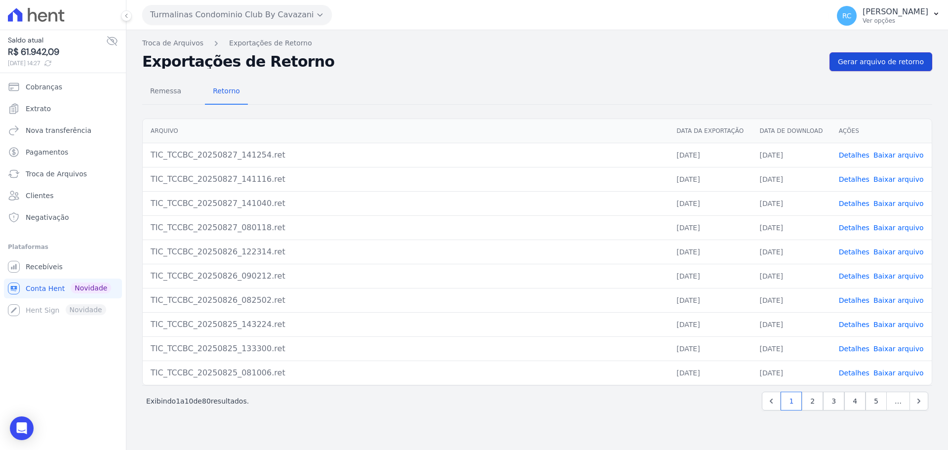
click at [887, 67] on link "Gerar arquivo de retorno" at bounding box center [881, 61] width 103 height 19
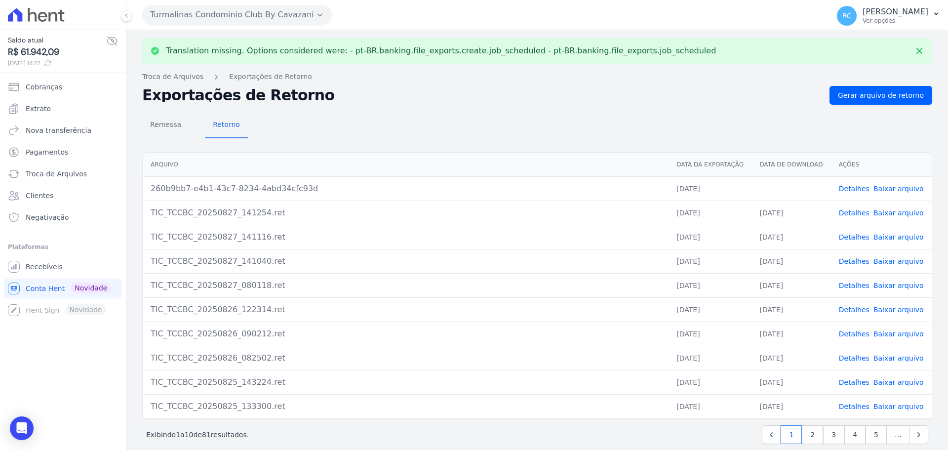
click at [890, 190] on link "Baixar arquivo" at bounding box center [899, 189] width 50 height 8
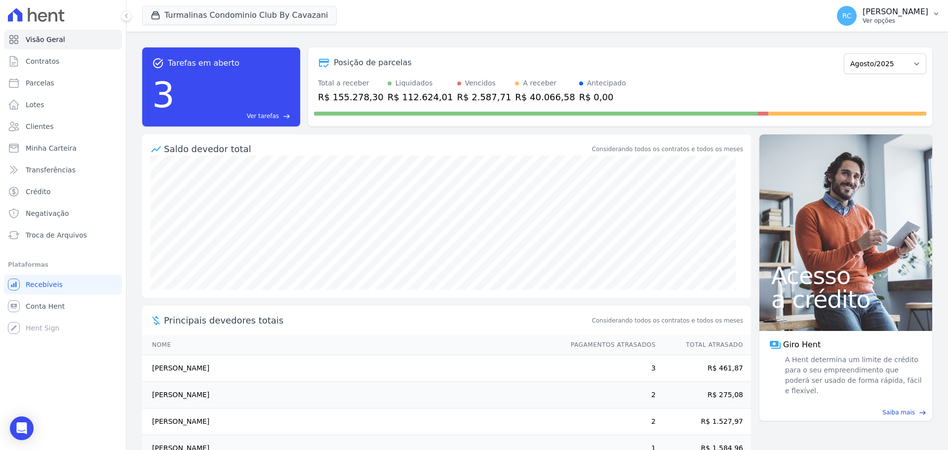
click at [869, 21] on p "Ver opções" at bounding box center [896, 21] width 66 height 8
click at [853, 42] on link "Perfil do empreendimento" at bounding box center [885, 43] width 126 height 18
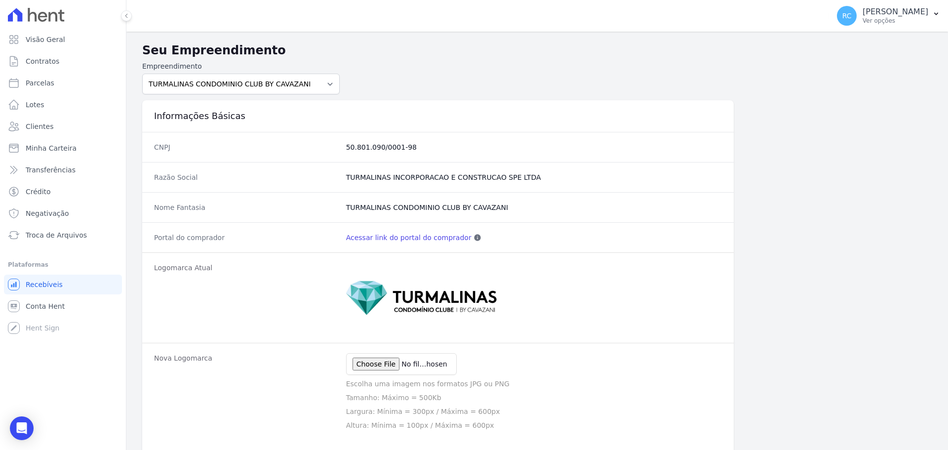
click at [402, 238] on link "Acessar link do portal do comprador" at bounding box center [408, 238] width 125 height 10
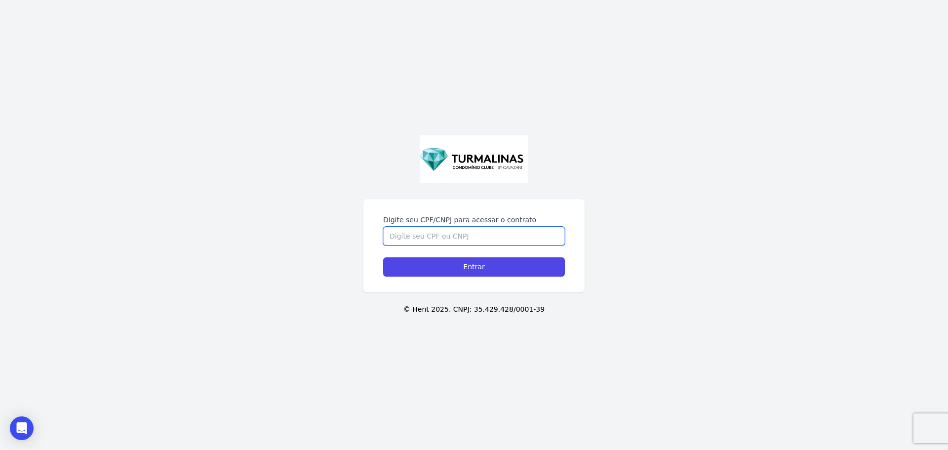
click at [414, 238] on input "Digite seu CPF/CNPJ para acessar o contrato" at bounding box center [474, 236] width 182 height 19
paste input "41243620803"
click at [403, 237] on input "41243620803" at bounding box center [474, 236] width 182 height 19
type input "412.436.208-03"
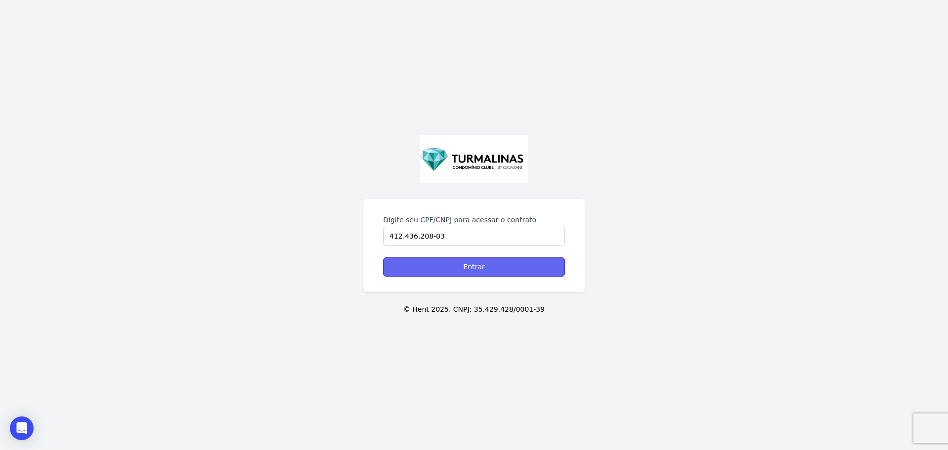
click at [479, 265] on input "Entrar" at bounding box center [474, 266] width 182 height 19
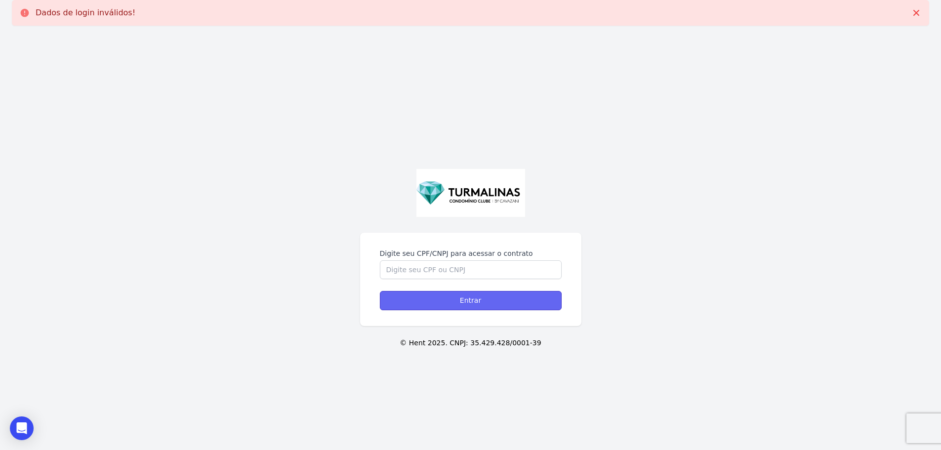
click at [459, 303] on input "Entrar" at bounding box center [471, 300] width 182 height 19
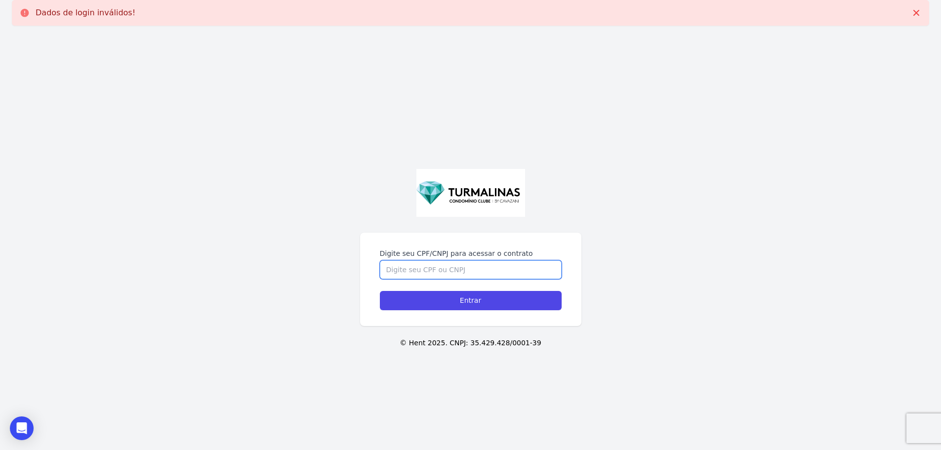
click at [425, 268] on input "Digite seu CPF/CNPJ para acessar o contrato" at bounding box center [471, 269] width 182 height 19
paste input "41243620803"
type input "412.436.208-03"
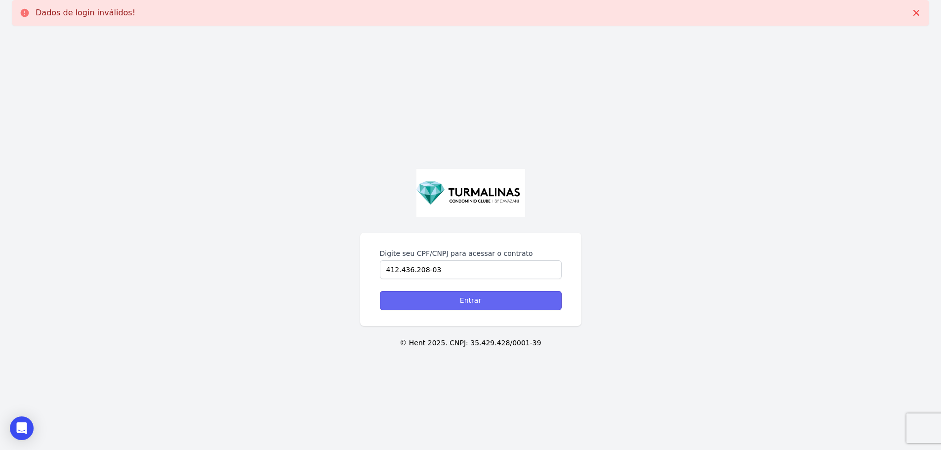
click at [447, 308] on input "Entrar" at bounding box center [471, 300] width 182 height 19
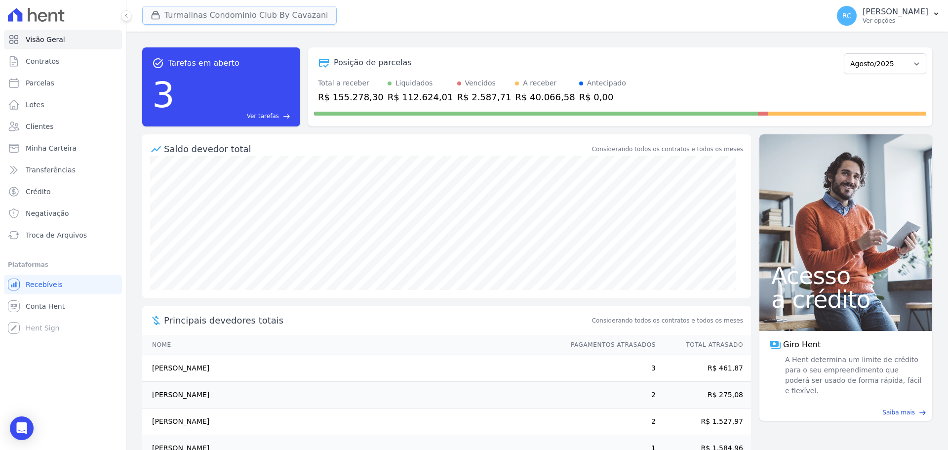
click at [228, 14] on button "Turmalinas Condominio Club By Cavazani" at bounding box center [239, 15] width 195 height 19
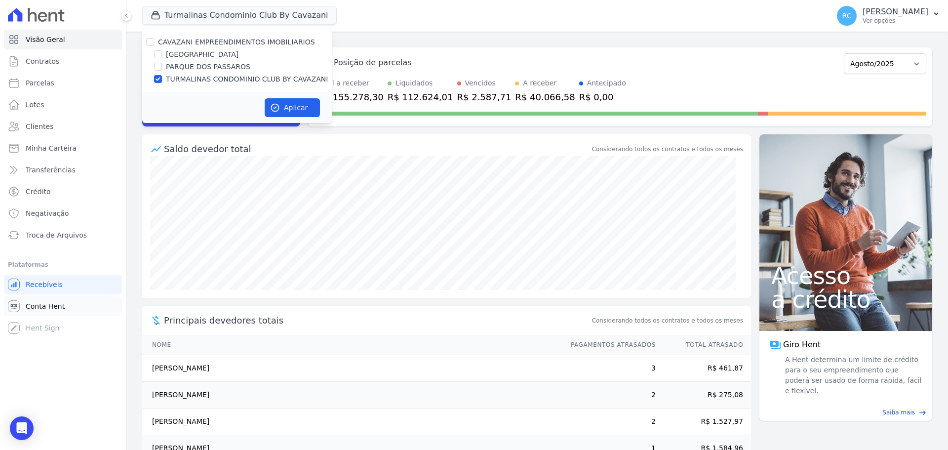
click at [50, 315] on link "Conta Hent" at bounding box center [63, 306] width 118 height 20
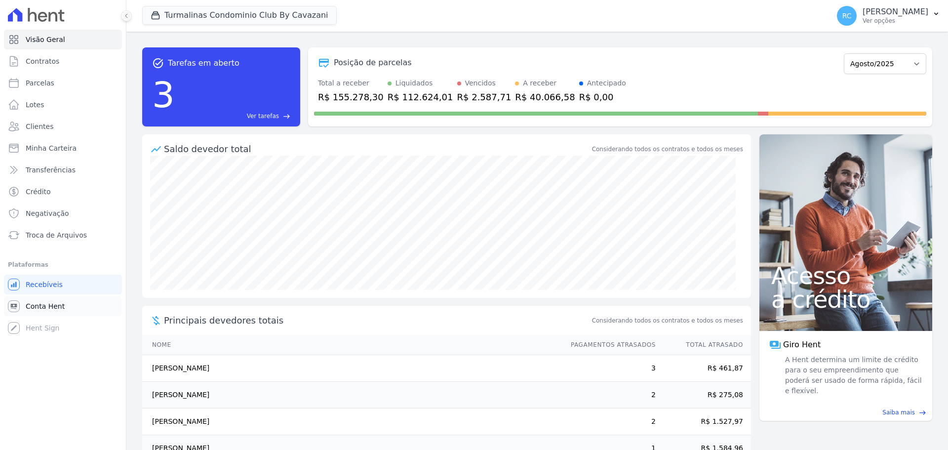
click at [54, 309] on span "Conta Hent" at bounding box center [45, 306] width 39 height 10
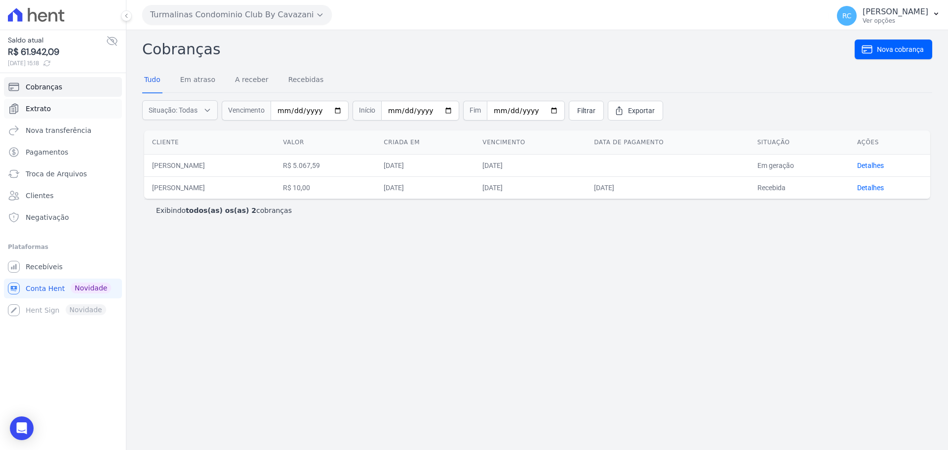
click at [73, 103] on link "Extrato" at bounding box center [63, 109] width 118 height 20
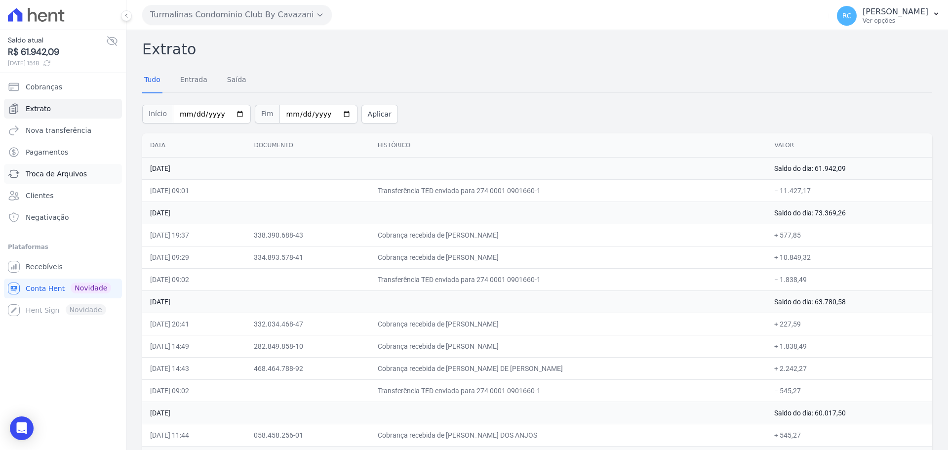
click at [46, 179] on link "Troca de Arquivos" at bounding box center [63, 174] width 118 height 20
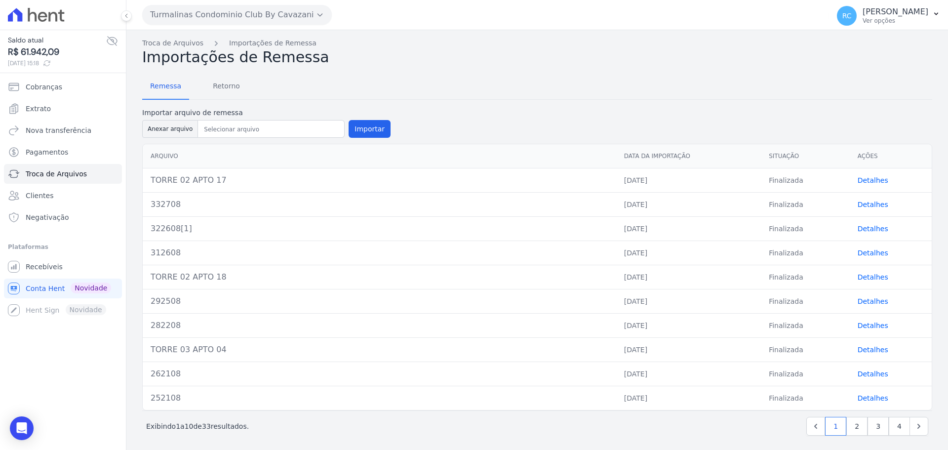
click at [284, 11] on button "Turmalinas Condominio Club By Cavazani" at bounding box center [237, 15] width 190 height 20
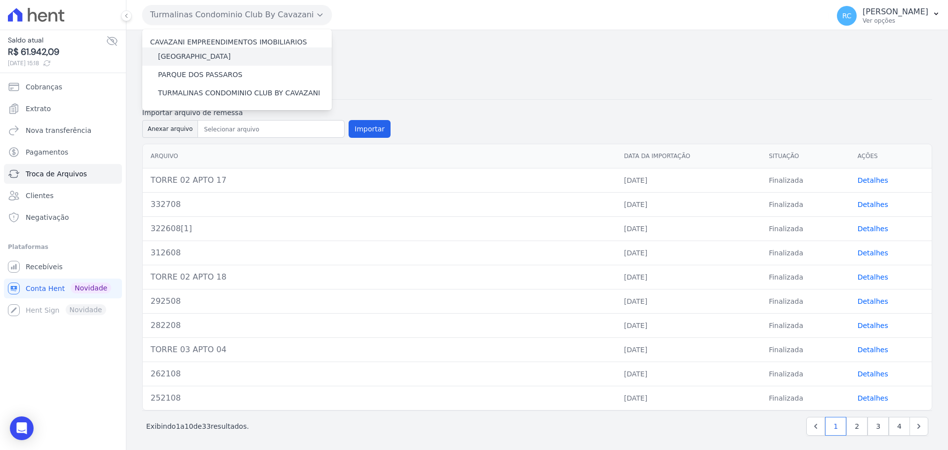
click at [182, 56] on label "[GEOGRAPHIC_DATA]" at bounding box center [194, 56] width 73 height 10
click at [0, 0] on input "[GEOGRAPHIC_DATA]" at bounding box center [0, 0] width 0 height 0
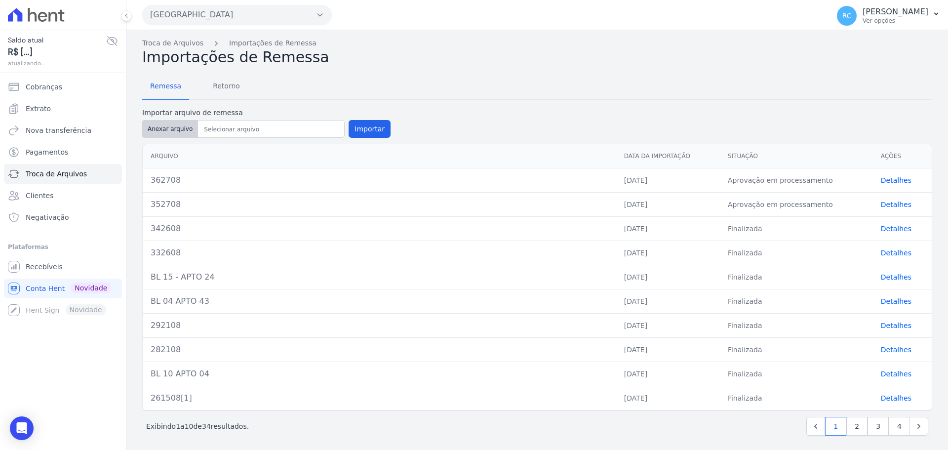
click at [173, 133] on button "Anexar arquivo" at bounding box center [170, 129] width 56 height 18
type input "BL 09 APTO 04"
click at [364, 129] on button "Importar" at bounding box center [370, 129] width 42 height 18
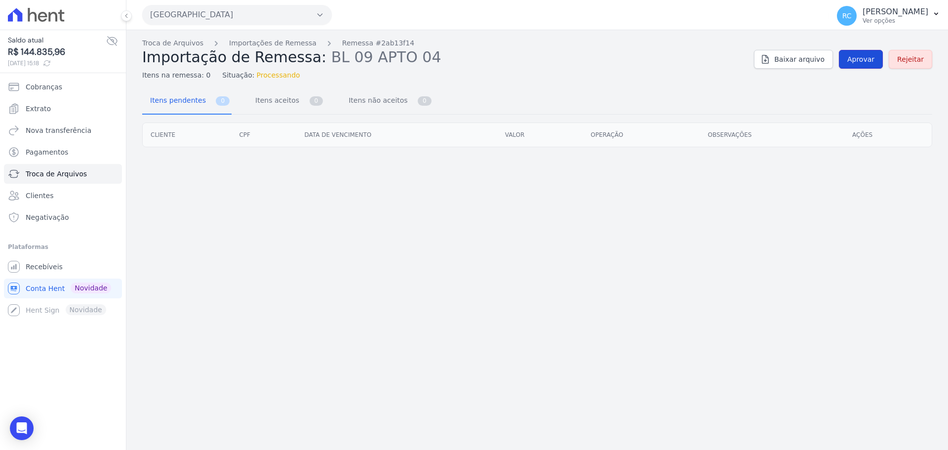
click at [870, 58] on span "Aprovar" at bounding box center [861, 59] width 27 height 10
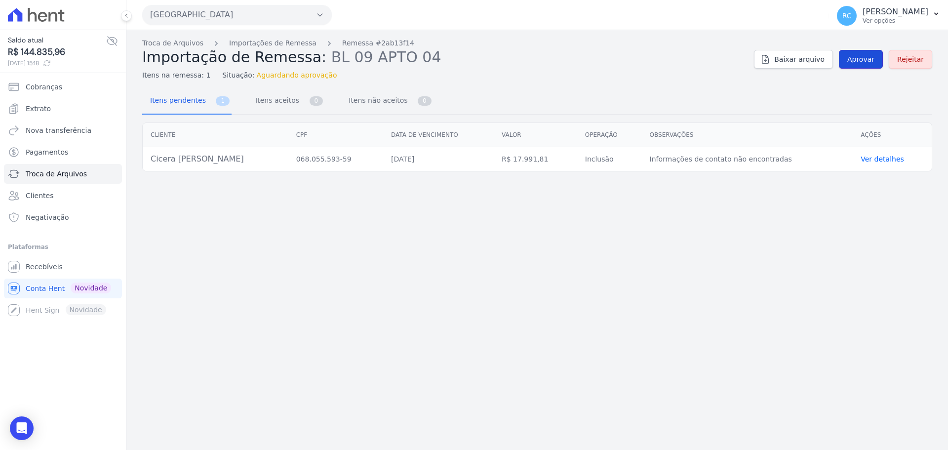
click at [882, 58] on link "Aprovar" at bounding box center [861, 59] width 44 height 19
click at [861, 67] on link "Aprovar" at bounding box center [861, 59] width 44 height 19
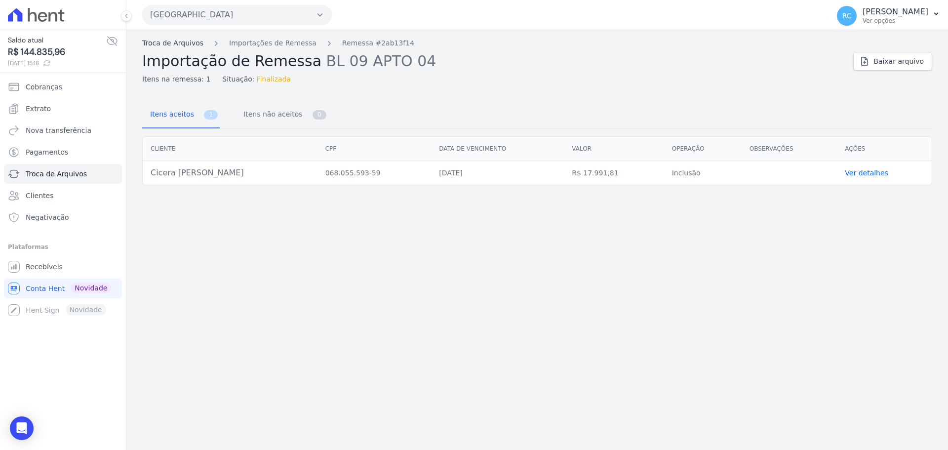
click at [176, 43] on link "Troca de Arquivos" at bounding box center [172, 43] width 61 height 10
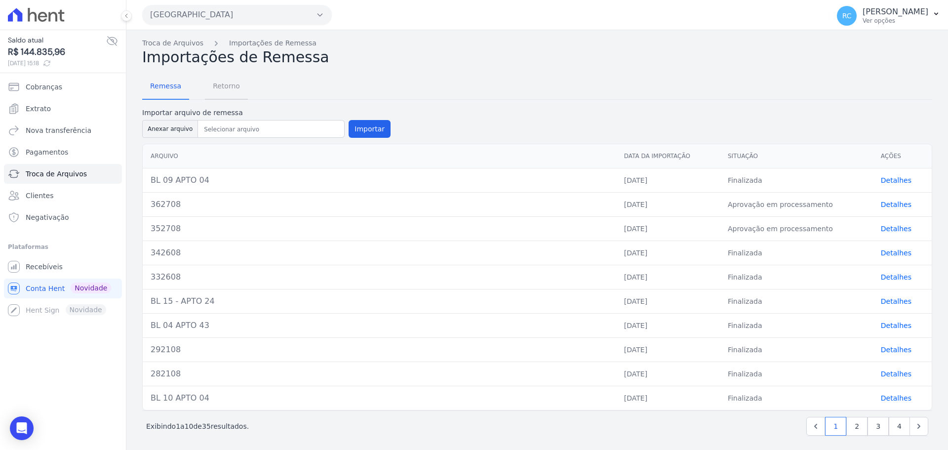
click at [226, 93] on span "Retorno" at bounding box center [226, 86] width 39 height 20
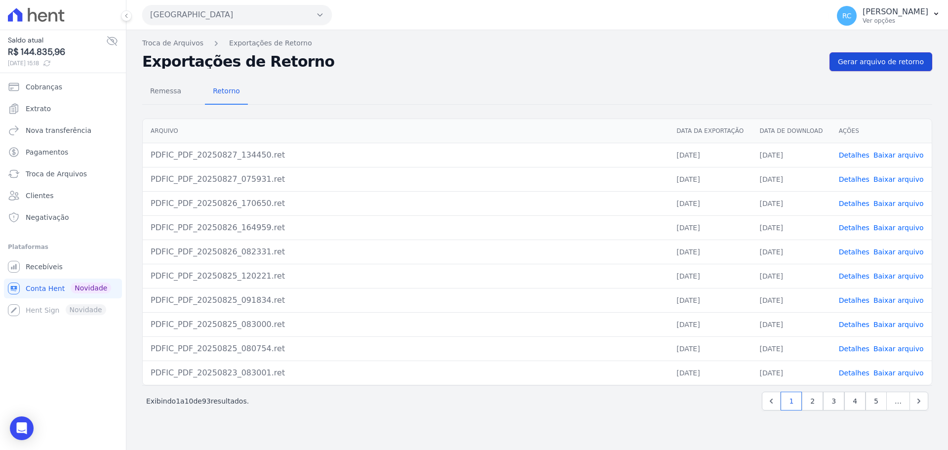
click at [897, 62] on span "Gerar arquivo de retorno" at bounding box center [881, 62] width 86 height 10
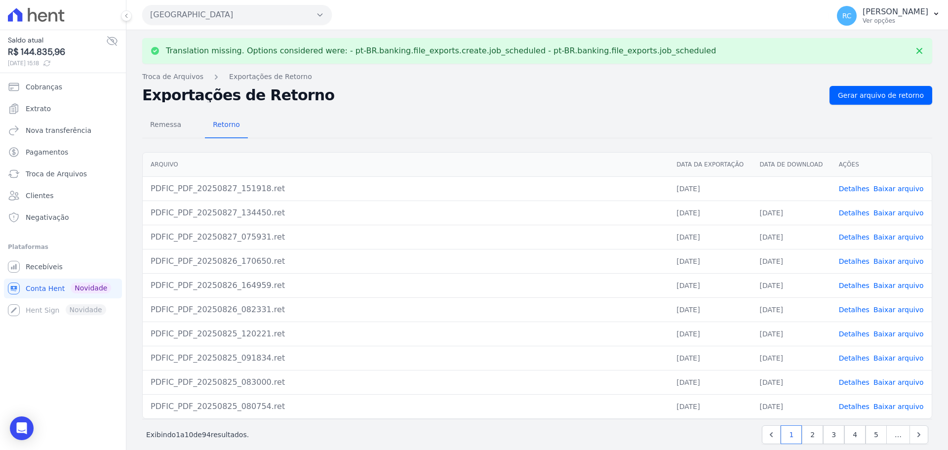
click at [892, 189] on link "Baixar arquivo" at bounding box center [899, 189] width 50 height 8
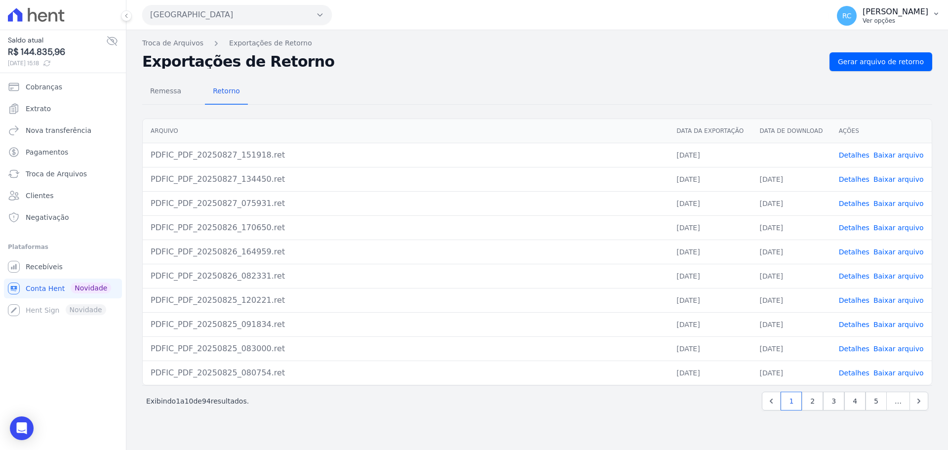
drag, startPoint x: 878, startPoint y: 14, endPoint x: 884, endPoint y: 18, distance: 6.4
click at [879, 12] on p "[PERSON_NAME] [PERSON_NAME]" at bounding box center [896, 12] width 66 height 10
click at [50, 262] on span "Recebíveis" at bounding box center [44, 267] width 37 height 10
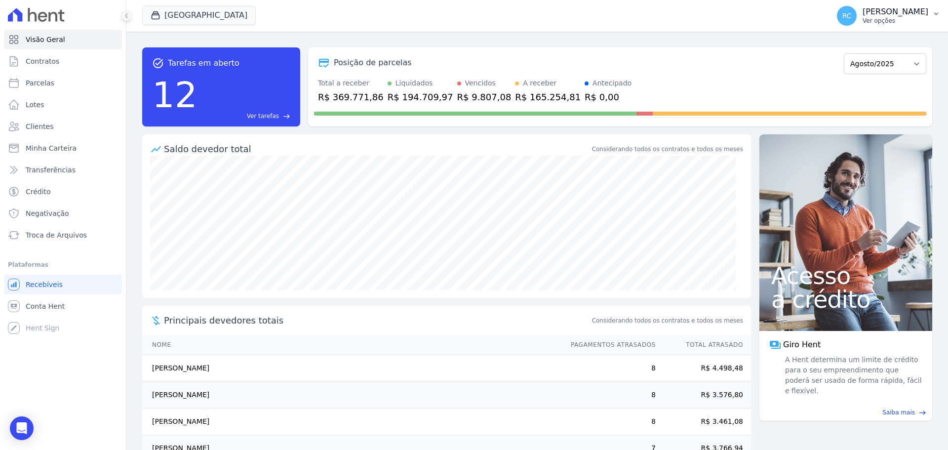
click at [934, 10] on icon "button" at bounding box center [936, 14] width 8 height 8
click at [871, 43] on link "Perfil do empreendimento" at bounding box center [885, 43] width 126 height 18
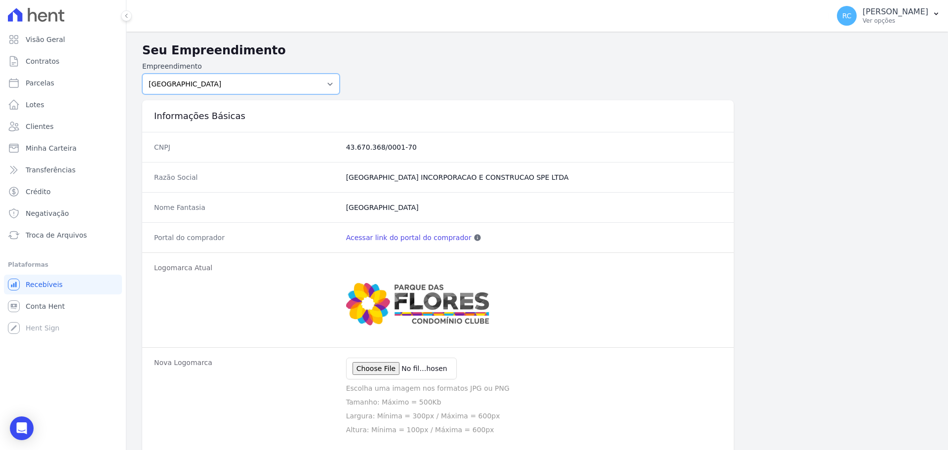
click at [260, 87] on select "PARQUE DAS FLORES PARQUE DOS PASSAROS TURMALINAS CONDOMINIO CLUB BY CAVAZANI" at bounding box center [241, 84] width 198 height 21
click at [193, 136] on div "CNPJ 43.670.368/0001-70" at bounding box center [438, 147] width 592 height 30
drag, startPoint x: 218, startPoint y: 85, endPoint x: 218, endPoint y: 93, distance: 7.9
click at [218, 86] on select "PARQUE DAS FLORES PARQUE DOS PASSAROS TURMALINAS CONDOMINIO CLUB BY CAVAZANI" at bounding box center [241, 84] width 198 height 21
select select "4e89b6ae-7d84-4820-b012-365eab1a919a"
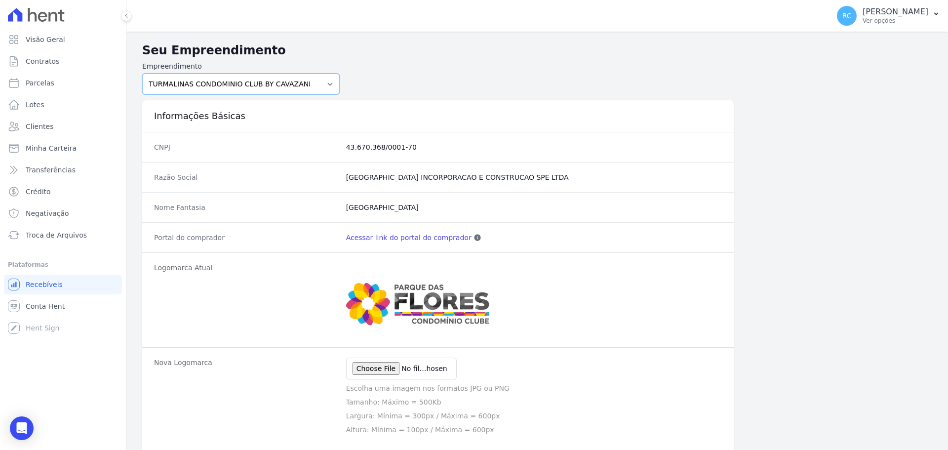
click at [142, 74] on select "PARQUE DAS FLORES PARQUE DOS PASSAROS TURMALINAS CONDOMINIO CLUB BY CAVAZANI" at bounding box center [241, 84] width 198 height 21
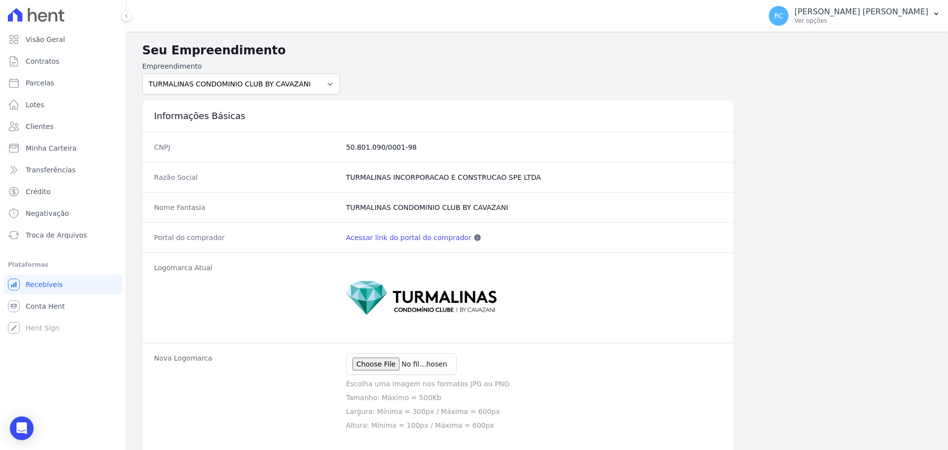
click at [427, 240] on link "Acessar link do portal do comprador" at bounding box center [408, 238] width 125 height 10
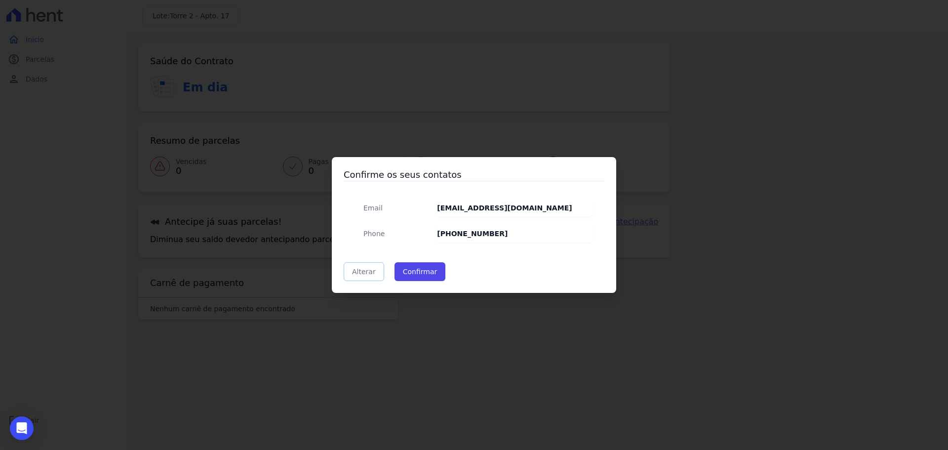
click at [363, 267] on link "Alterar" at bounding box center [364, 271] width 41 height 19
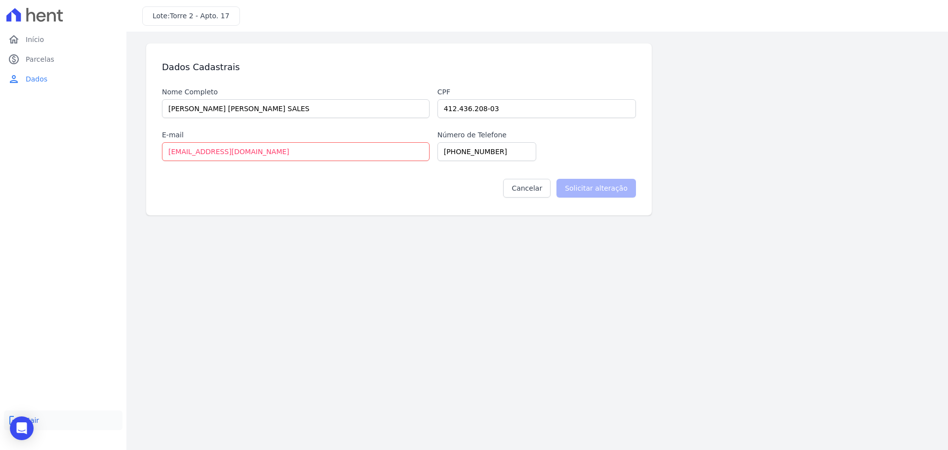
click at [54, 416] on link "logout Sair" at bounding box center [63, 420] width 119 height 20
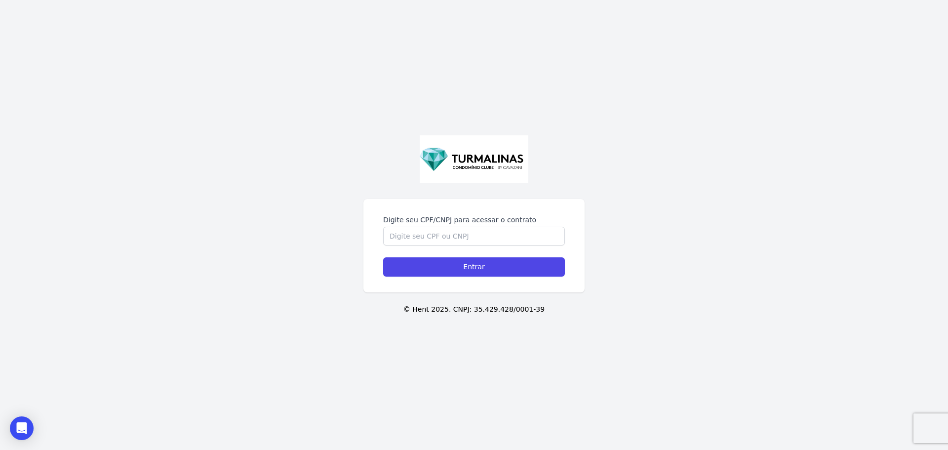
drag, startPoint x: 658, startPoint y: 325, endPoint x: 672, endPoint y: 323, distance: 13.5
click at [665, 324] on div "Digite seu CPF/CNPJ para acessar o contrato Entrar © Hent 2025. CNPJ: 35.429.42…" at bounding box center [474, 225] width 948 height 450
